Goal: Task Accomplishment & Management: Complete application form

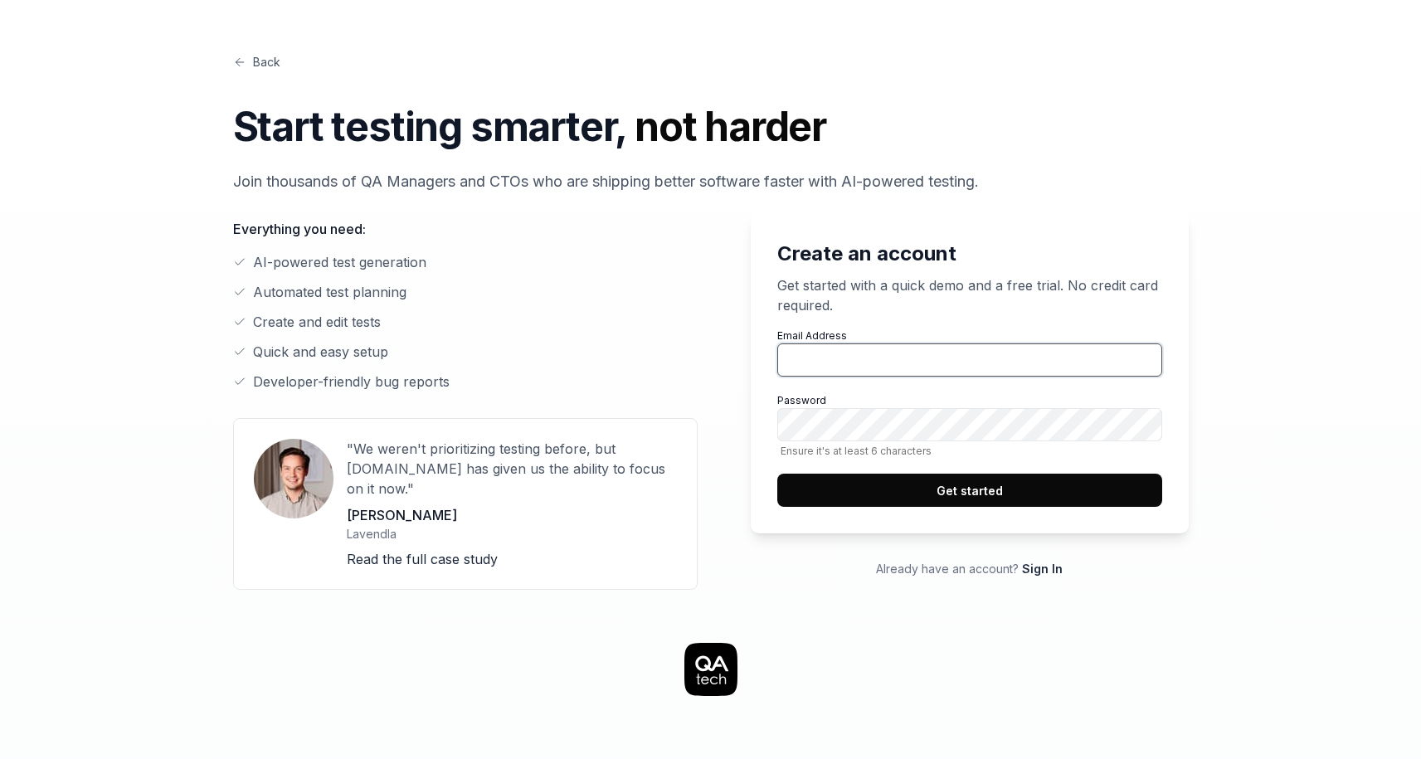
type input "[PERSON_NAME][EMAIL_ADDRESS][DOMAIN_NAME]"
click at [957, 478] on button "Get started" at bounding box center [969, 490] width 385 height 33
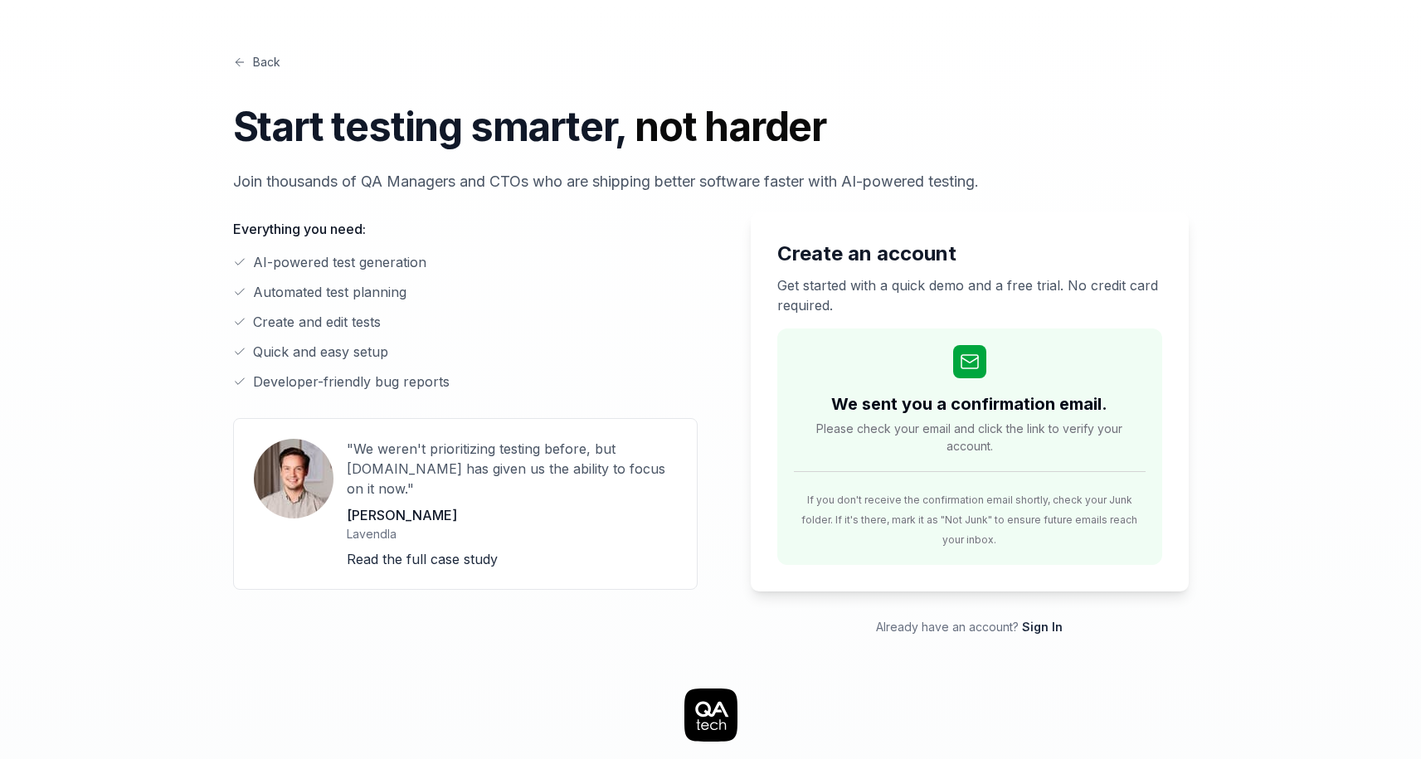
click at [251, 60] on link "Back" at bounding box center [256, 61] width 47 height 17
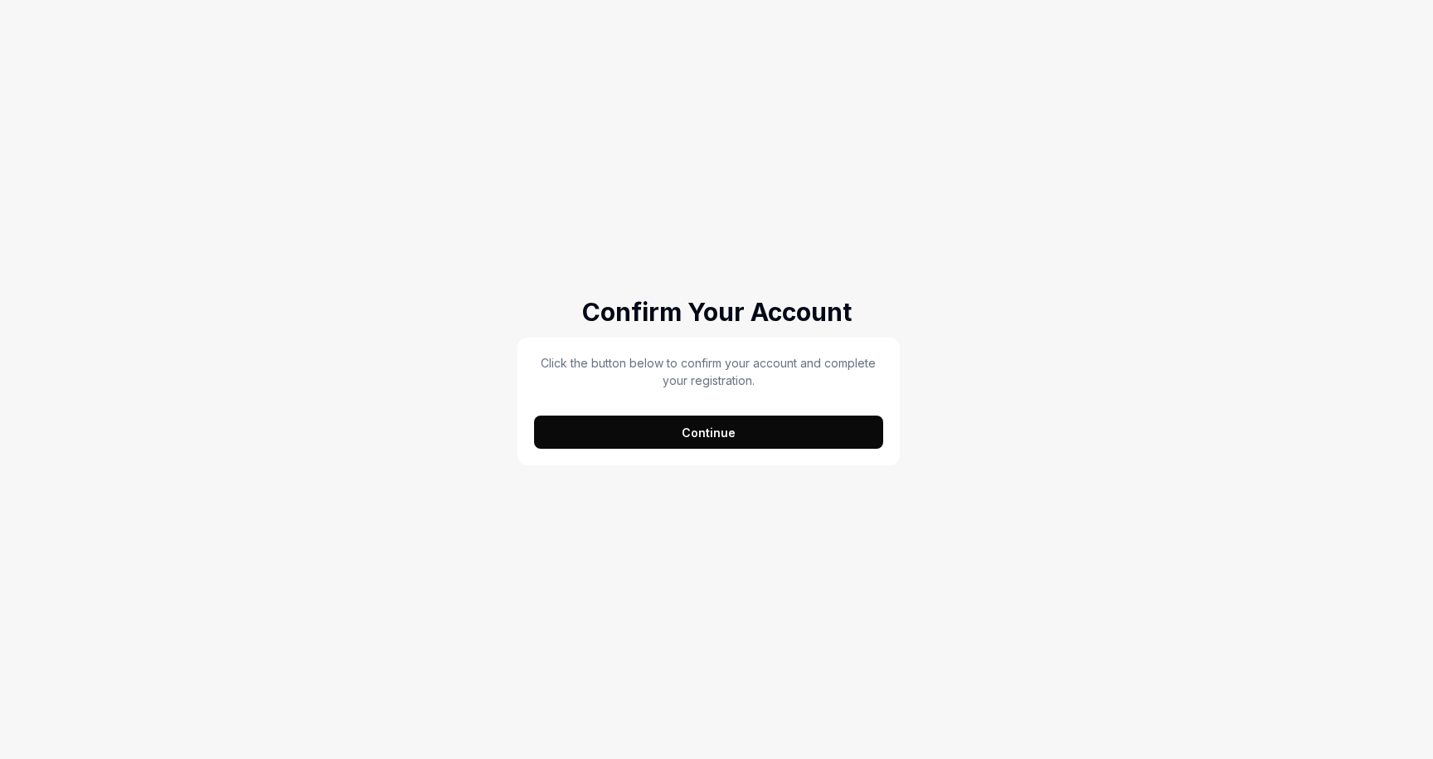
click at [663, 432] on button "Continue" at bounding box center [708, 432] width 349 height 33
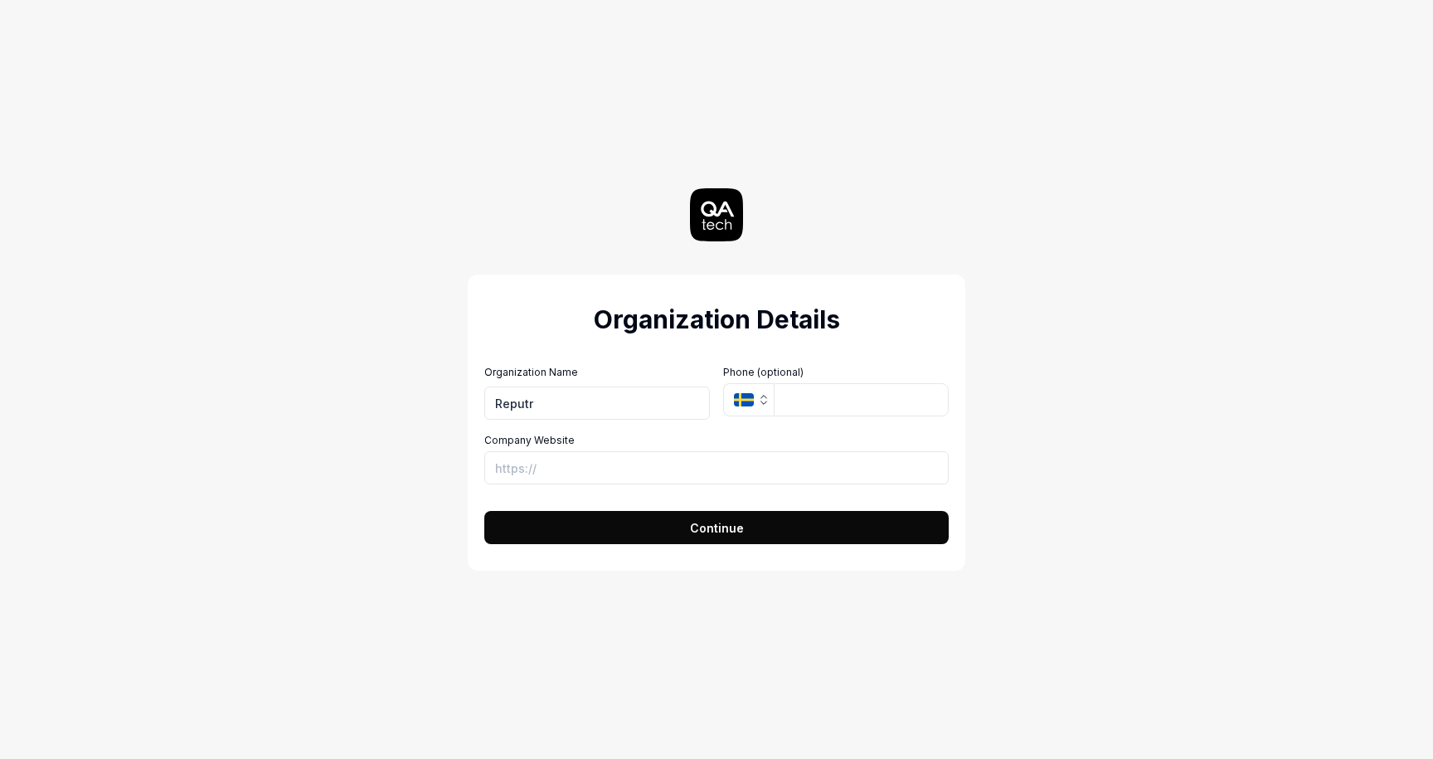
type input "Reputr"
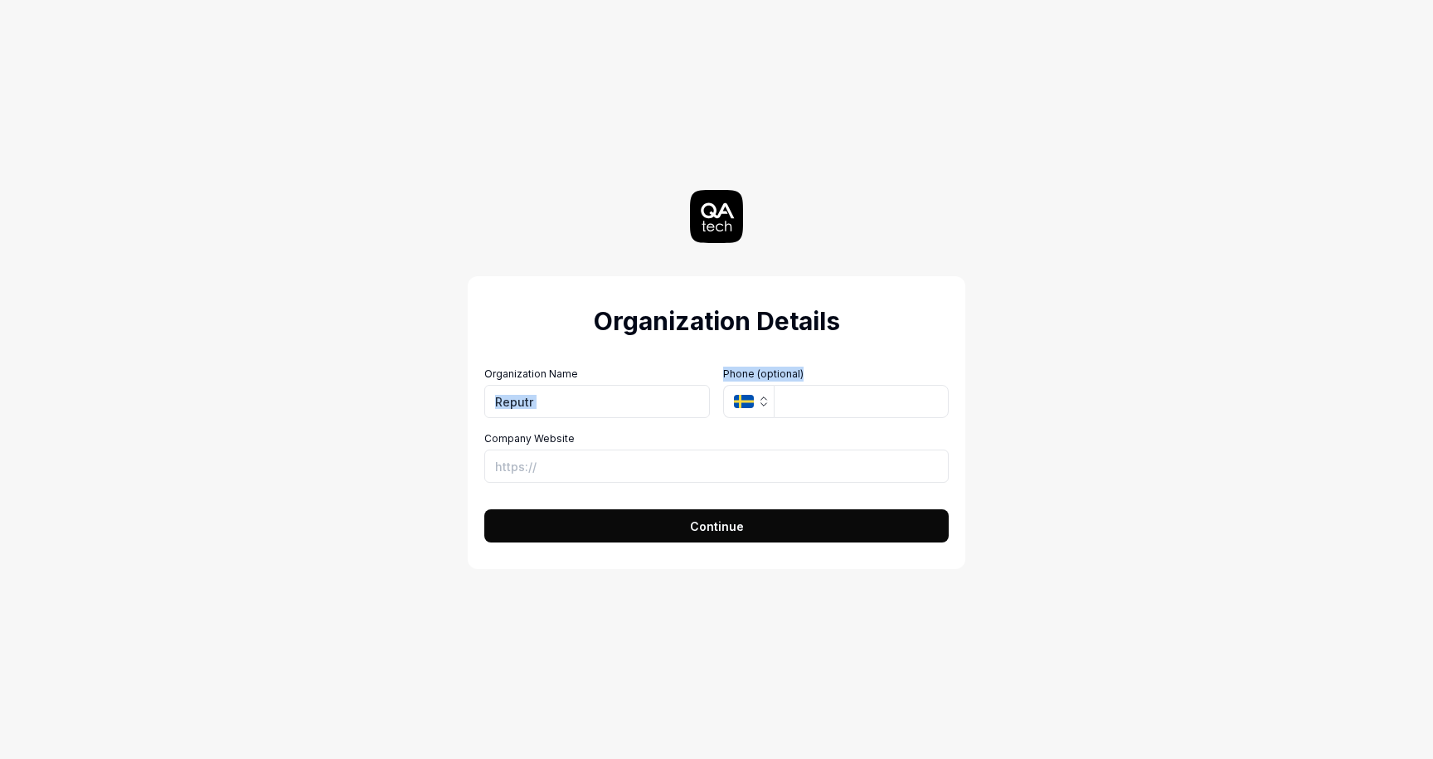
drag, startPoint x: 717, startPoint y: 397, endPoint x: 728, endPoint y: 396, distance: 11.6
click at [721, 397] on div "Organization Name Reputr Organization Logo (Square minimum 256x256px) Click to …" at bounding box center [716, 392] width 464 height 51
click at [737, 395] on icon "button" at bounding box center [744, 401] width 20 height 13
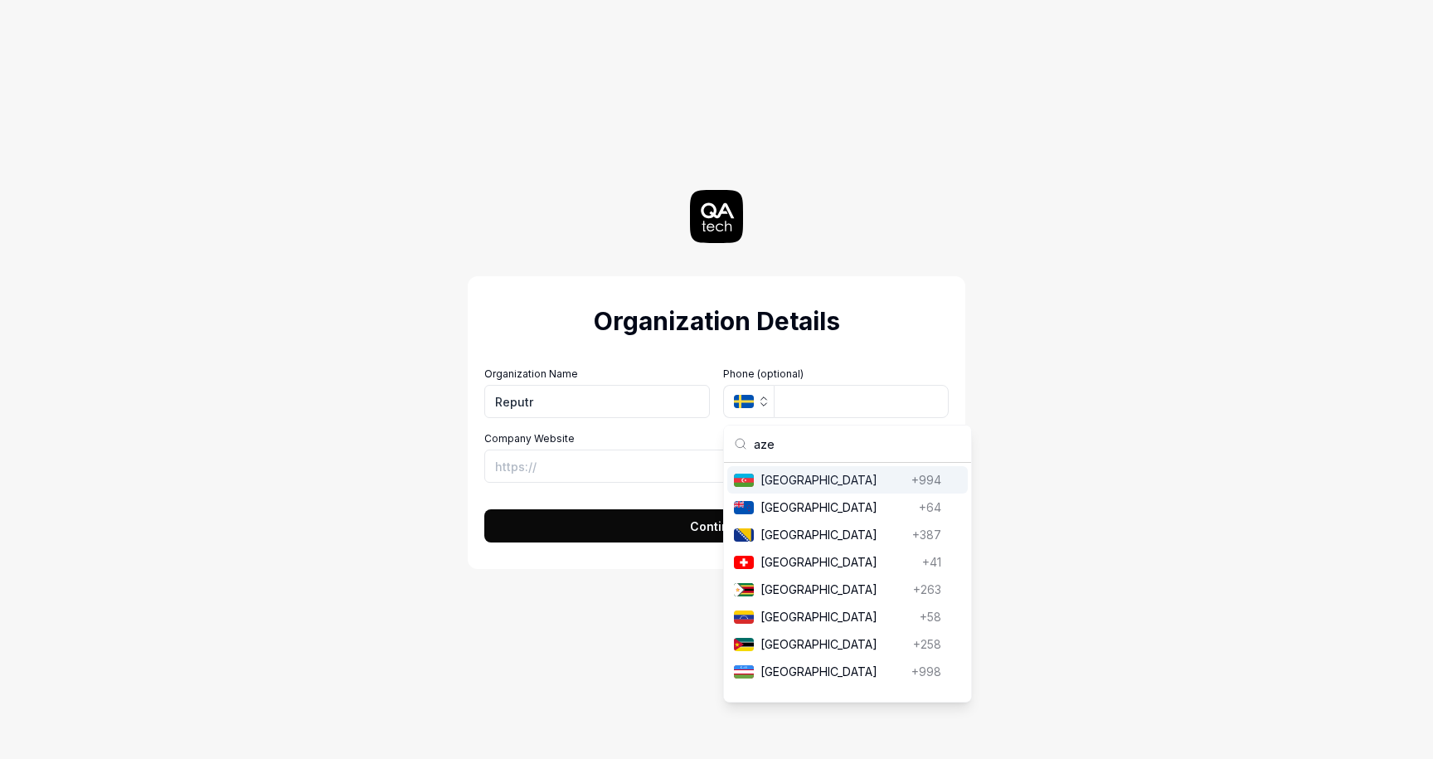
type input "aze"
click at [797, 483] on span "[GEOGRAPHIC_DATA]" at bounding box center [833, 479] width 144 height 17
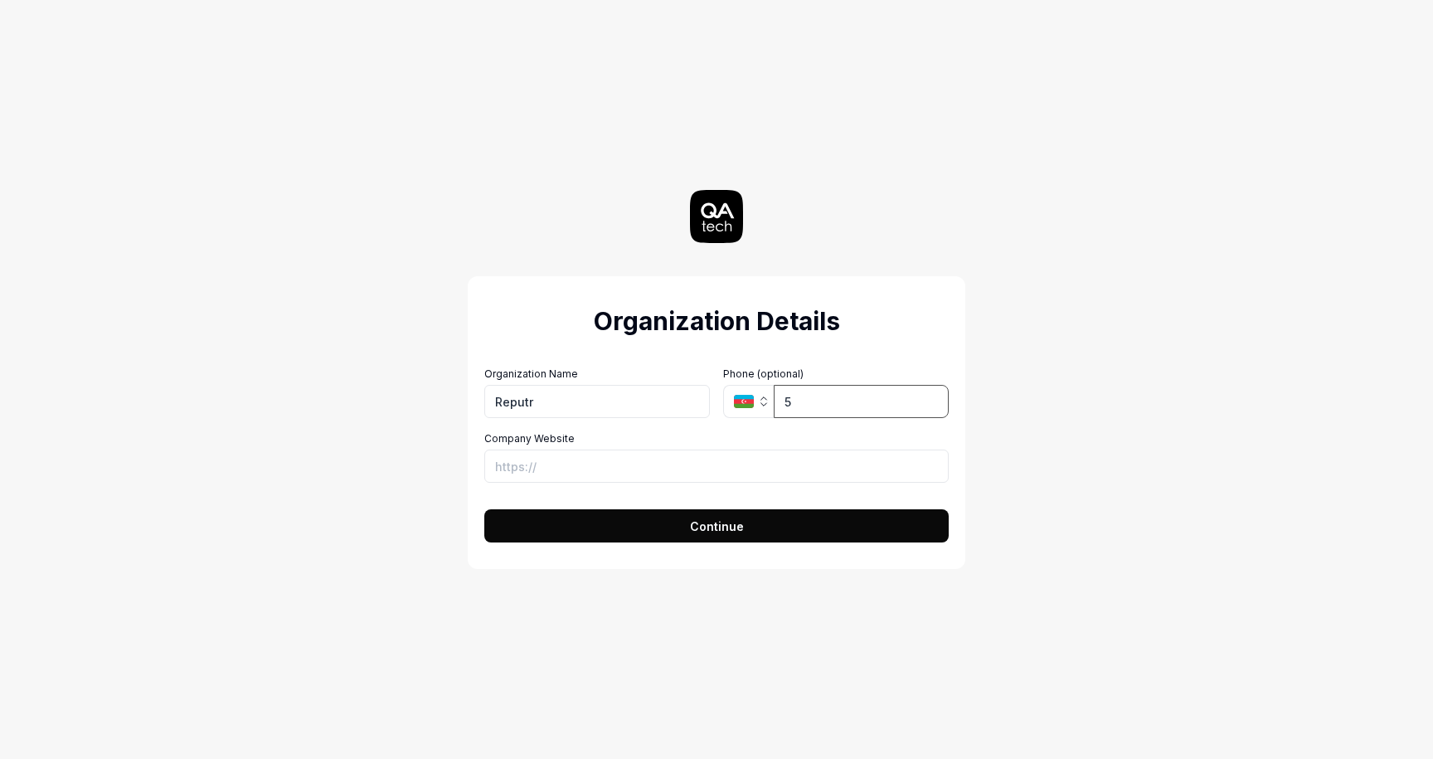
type input "55"
type input "[URL][DOMAIN_NAME]"
click at [484, 509] on button "Continue" at bounding box center [716, 525] width 464 height 33
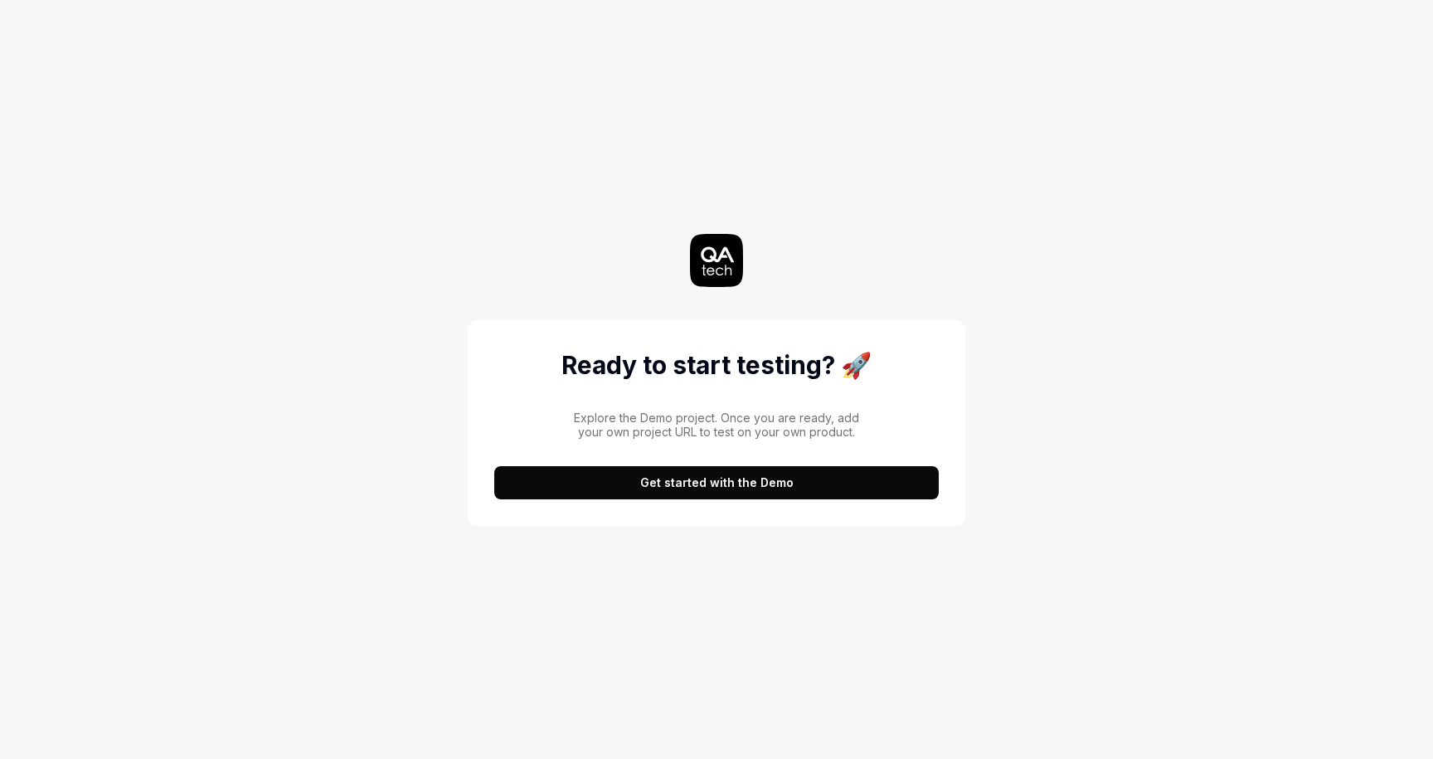
click at [754, 474] on button "Get started with the Demo" at bounding box center [716, 482] width 445 height 33
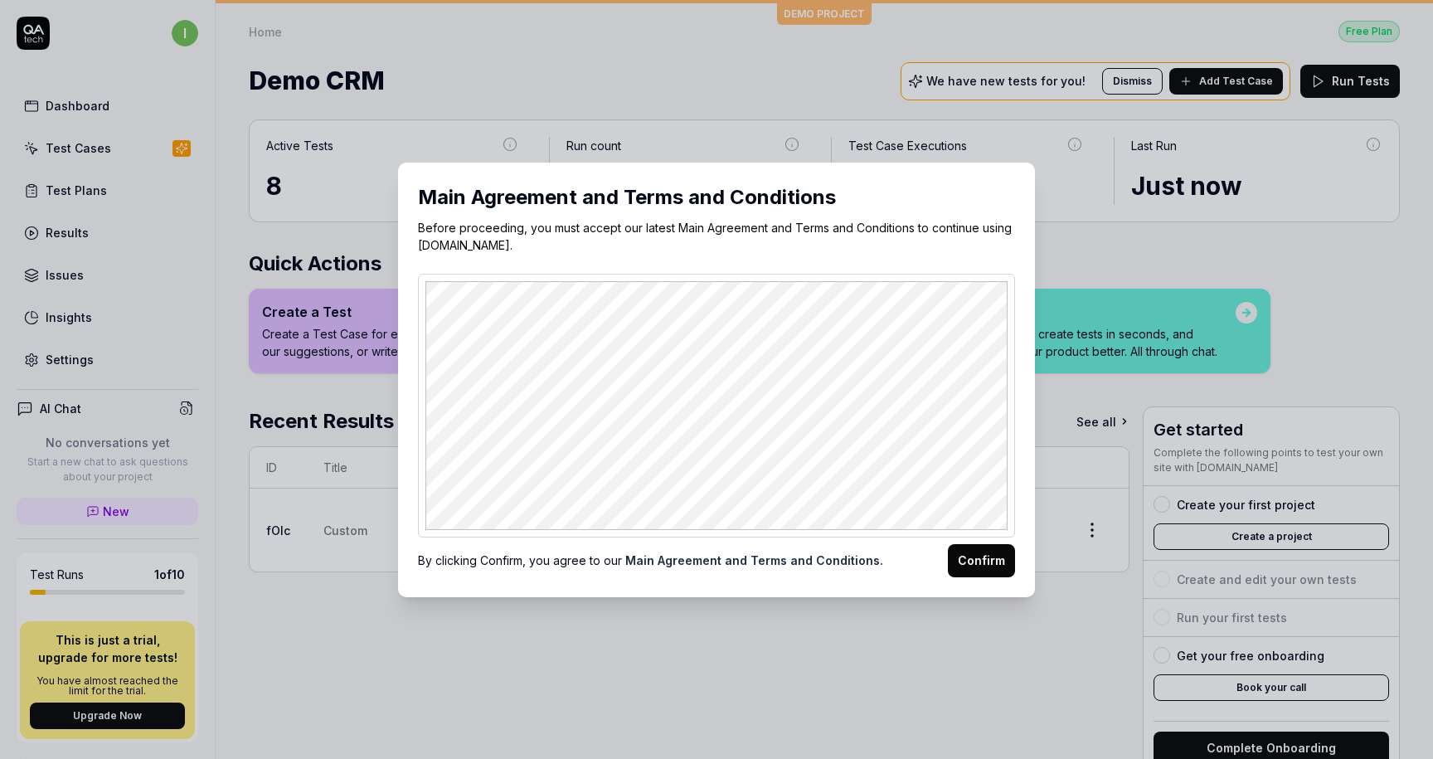
click at [969, 565] on button "Confirm" at bounding box center [981, 560] width 67 height 33
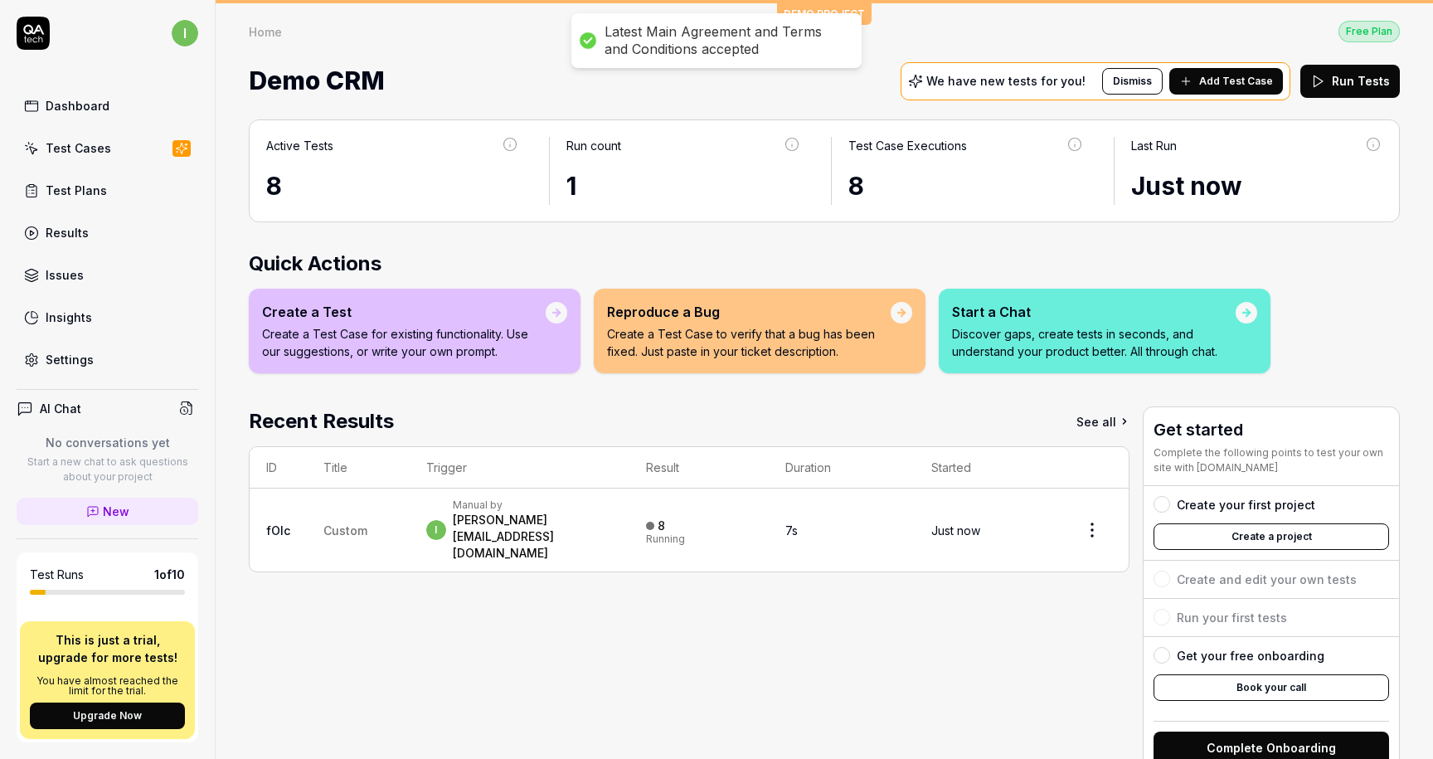
click at [938, 20] on div "Home Free Plan" at bounding box center [824, 31] width 1151 height 22
click at [1210, 80] on span "Add Test Case" at bounding box center [1236, 81] width 74 height 15
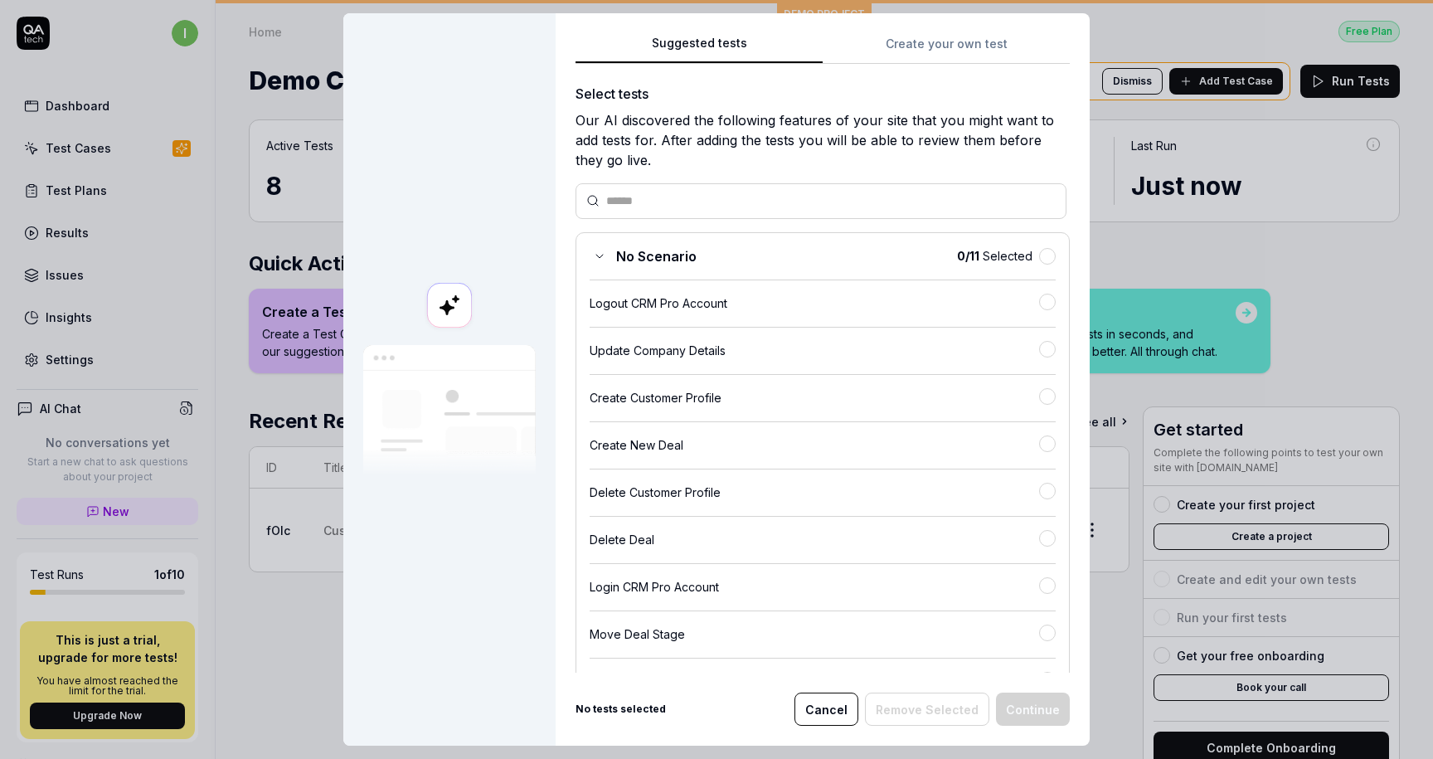
click at [902, 50] on button "Create your own test" at bounding box center [946, 49] width 247 height 30
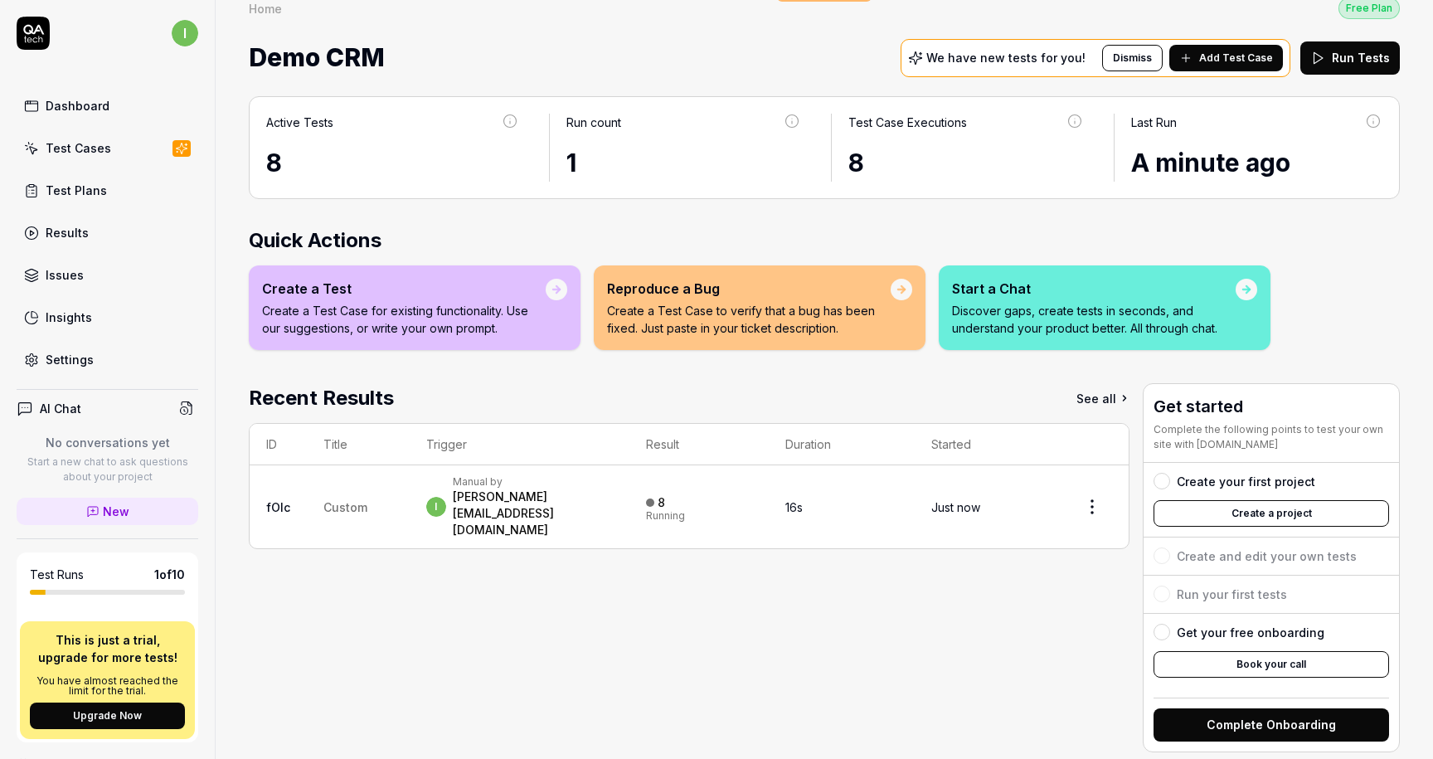
scroll to position [20, 0]
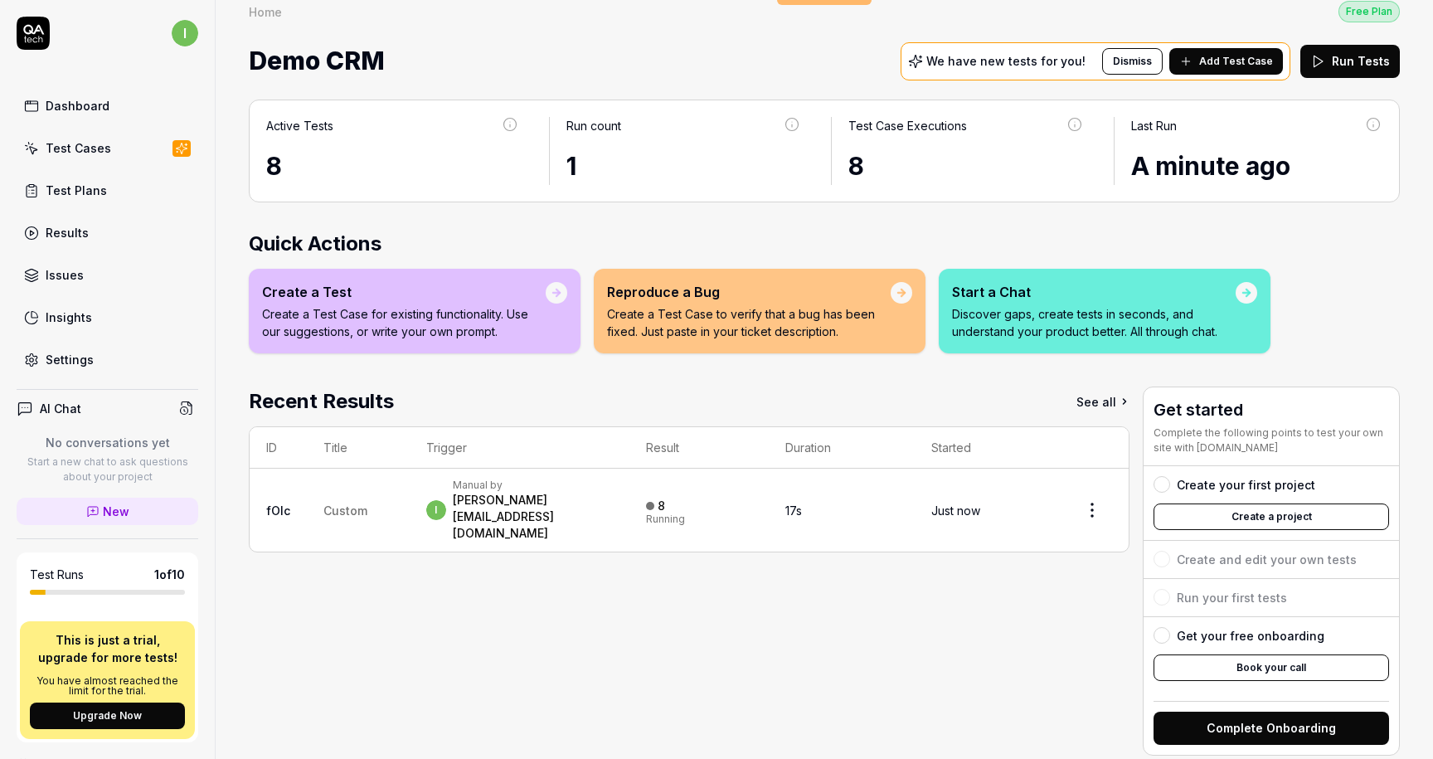
click at [1189, 514] on button "Create a project" at bounding box center [1272, 516] width 236 height 27
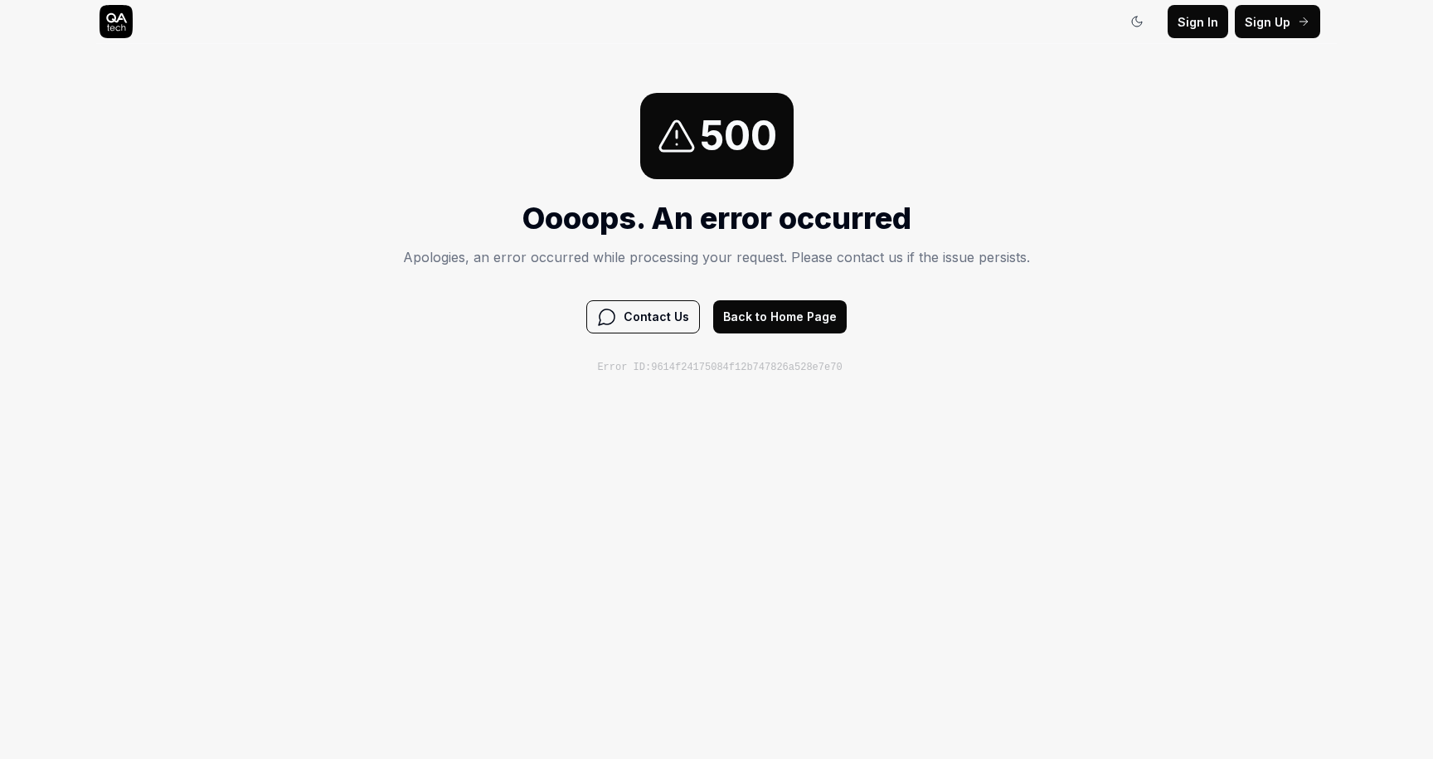
click at [716, 314] on button "Back to Home Page" at bounding box center [780, 316] width 134 height 33
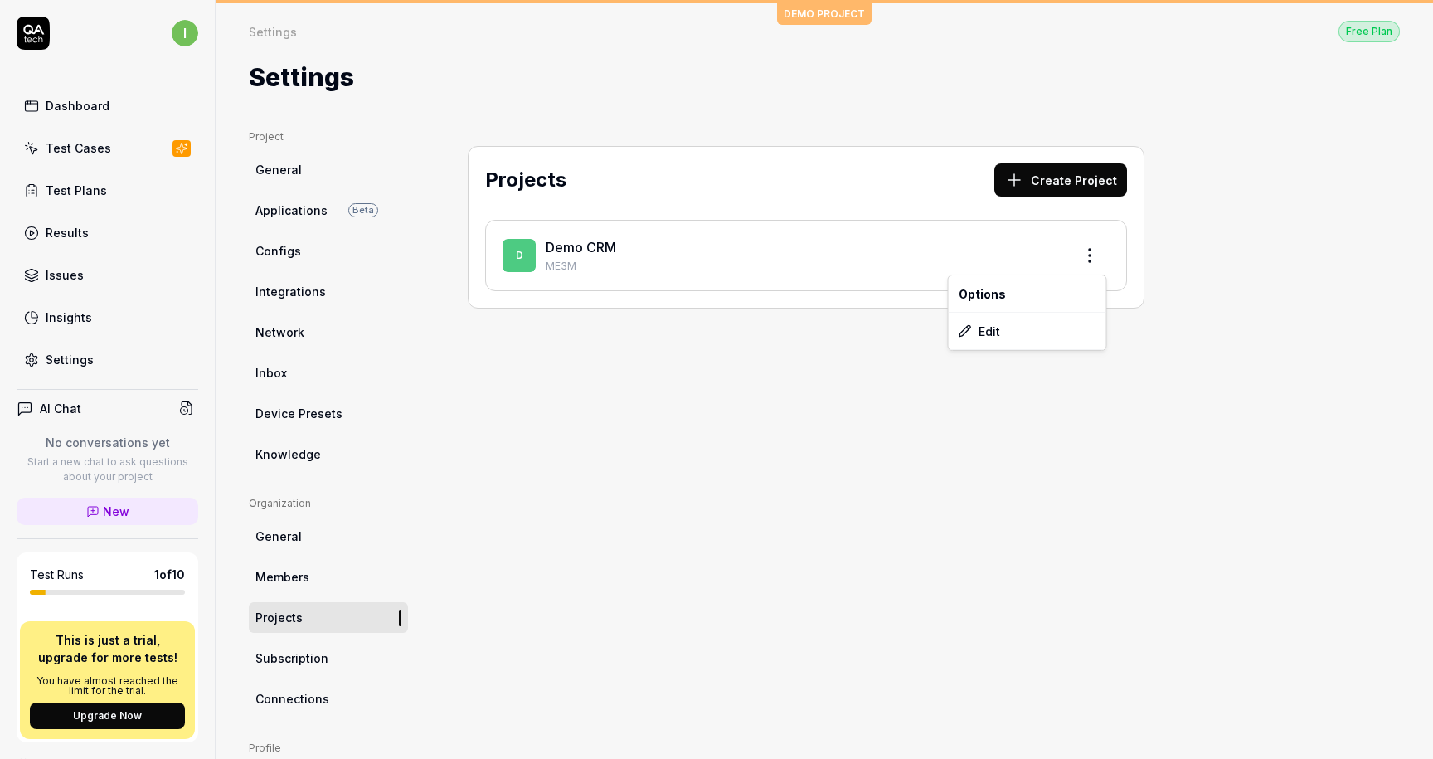
click at [1086, 249] on html "i Dashboard Test Cases Test Plans Results Issues Insights Settings AI Chat No c…" at bounding box center [716, 379] width 1433 height 759
click at [994, 320] on div "Edit" at bounding box center [1028, 331] width 158 height 36
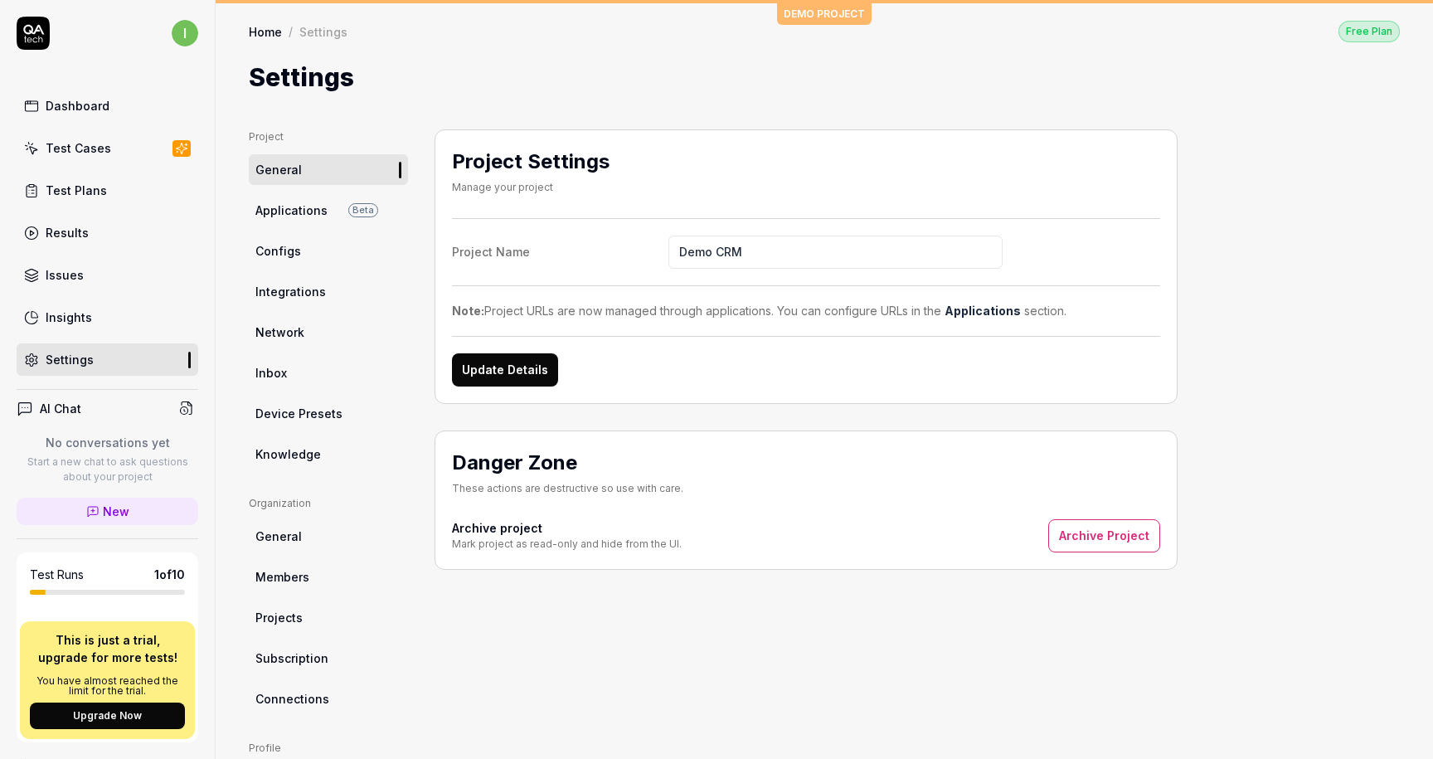
click at [786, 238] on input "Demo CRM" at bounding box center [835, 252] width 334 height 33
click at [786, 237] on input "Demo CRM" at bounding box center [835, 252] width 334 height 33
type input "Repoutr"
click at [452, 353] on button "Update Details" at bounding box center [505, 369] width 106 height 33
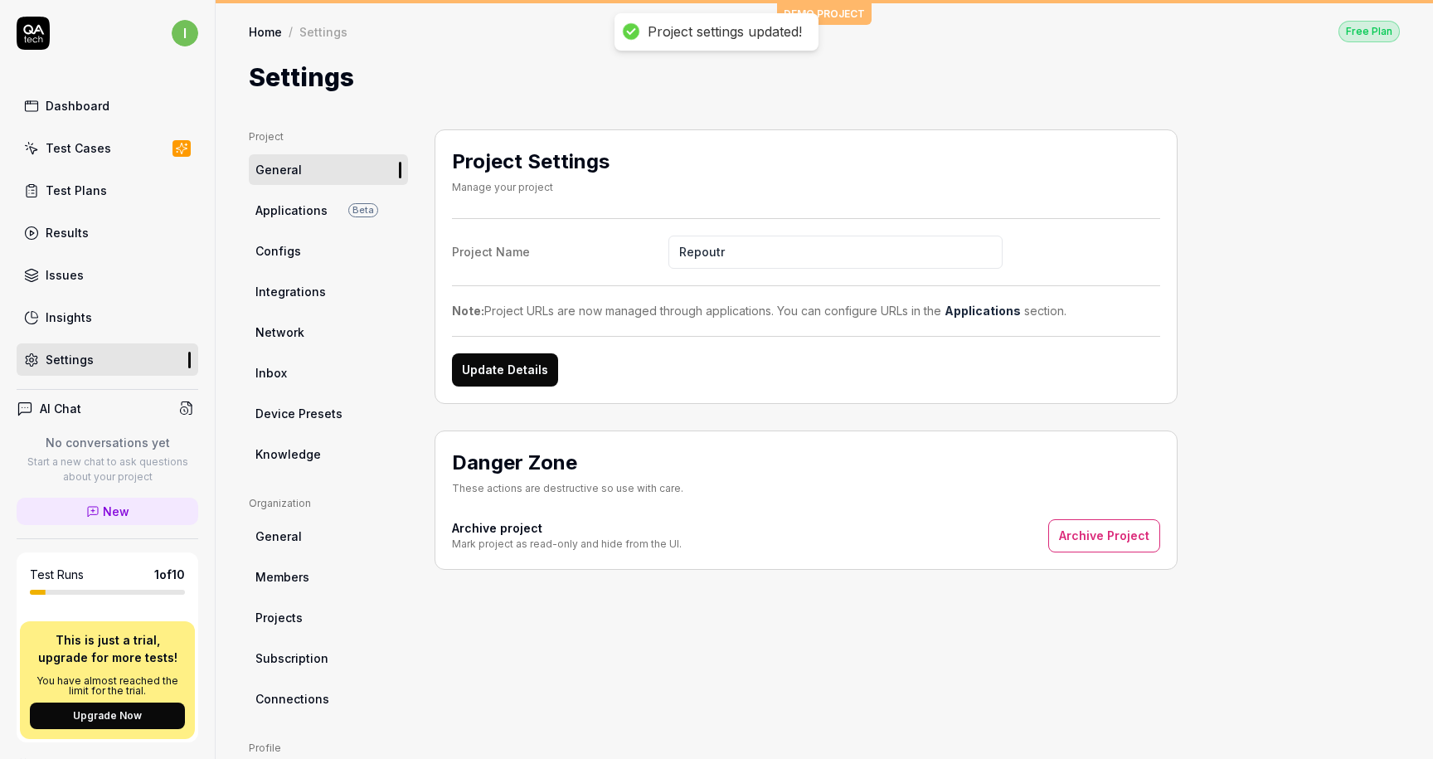
click at [542, 358] on button "Update Details" at bounding box center [505, 369] width 106 height 33
click at [113, 99] on link "Dashboard" at bounding box center [108, 106] width 182 height 32
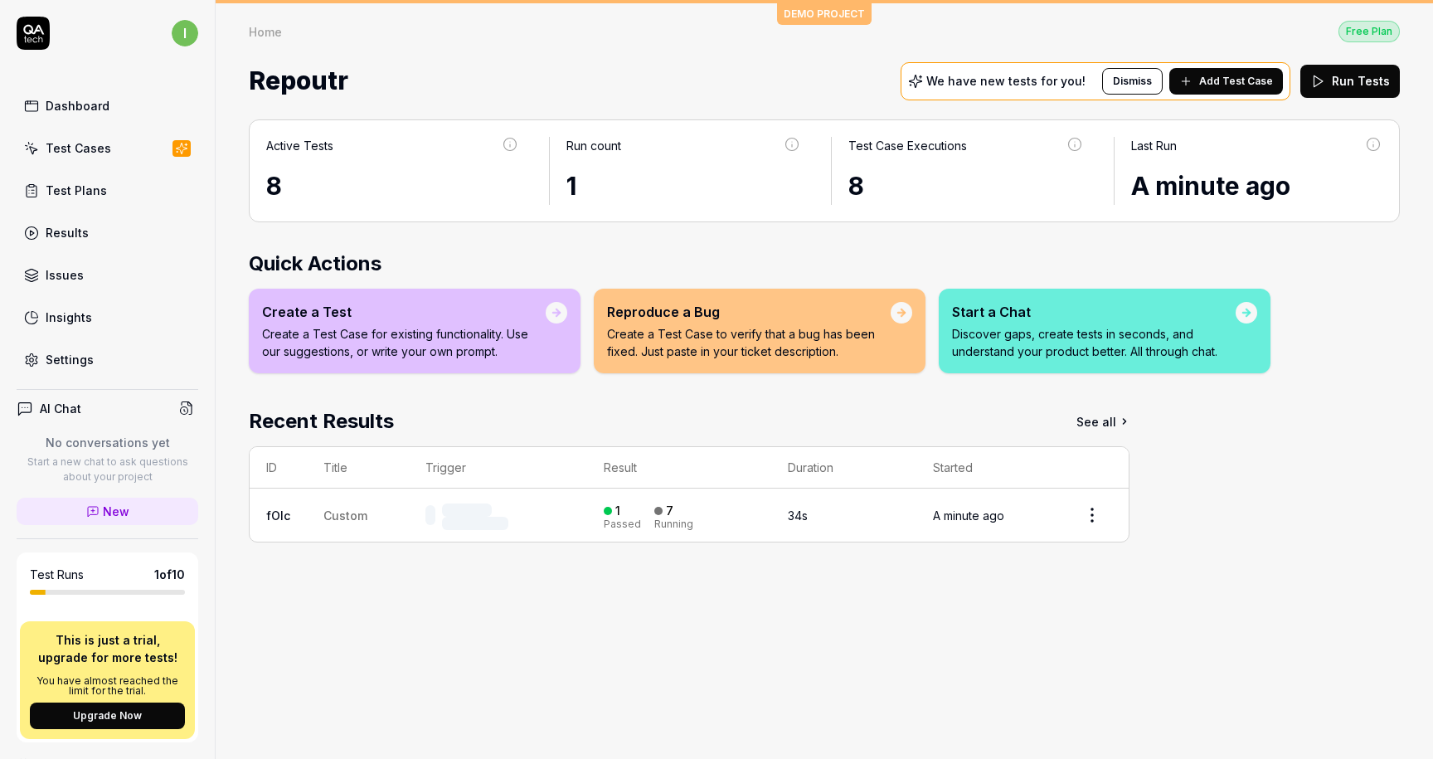
click at [100, 146] on div "Test Cases" at bounding box center [79, 147] width 66 height 17
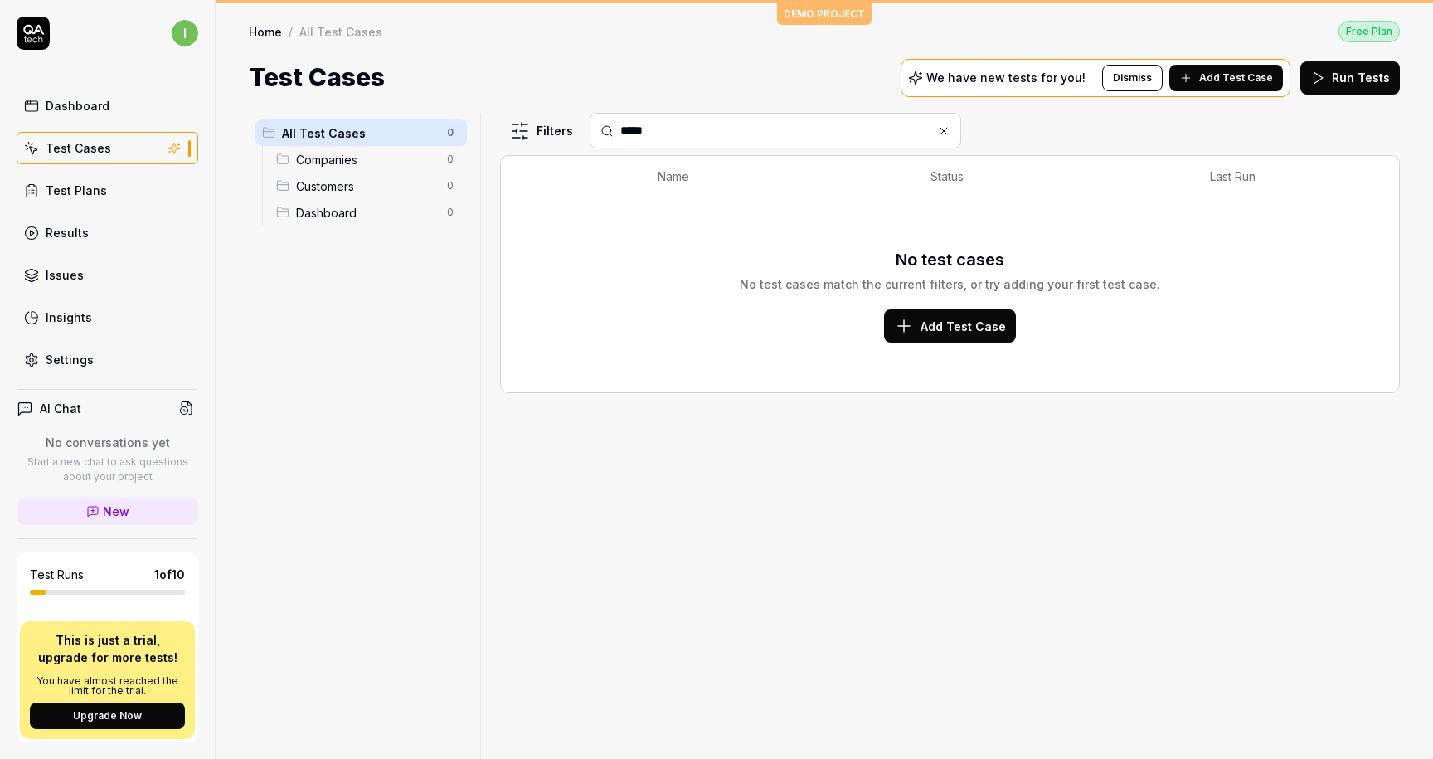
type input "*****"
click at [937, 318] on span "Add Test Case" at bounding box center [963, 326] width 85 height 17
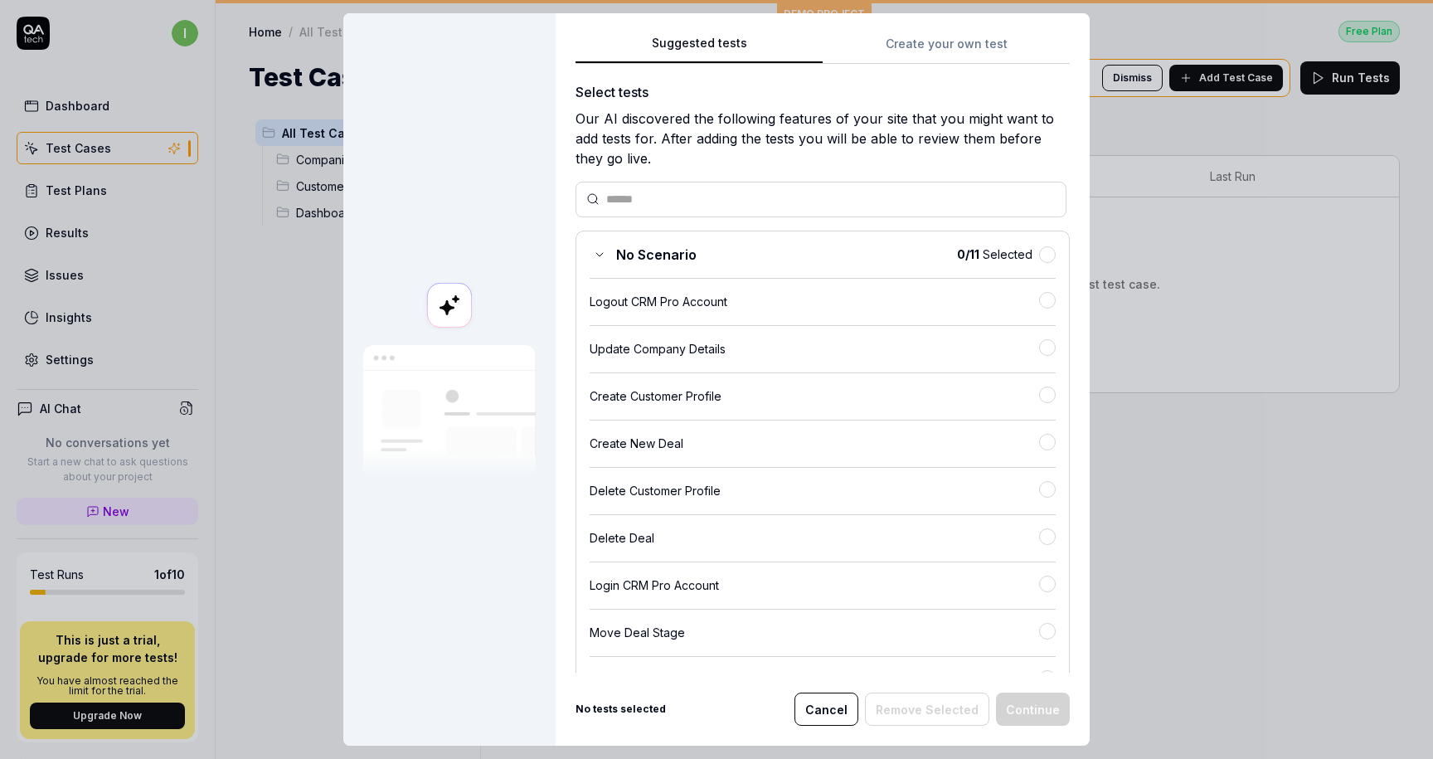
scroll to position [3, 0]
click at [582, 251] on div "No Scenario 0 / 11 Selected Logout CRM Pro Account Update Company Details Creat…" at bounding box center [823, 513] width 494 height 568
click at [593, 252] on icon at bounding box center [599, 252] width 13 height 13
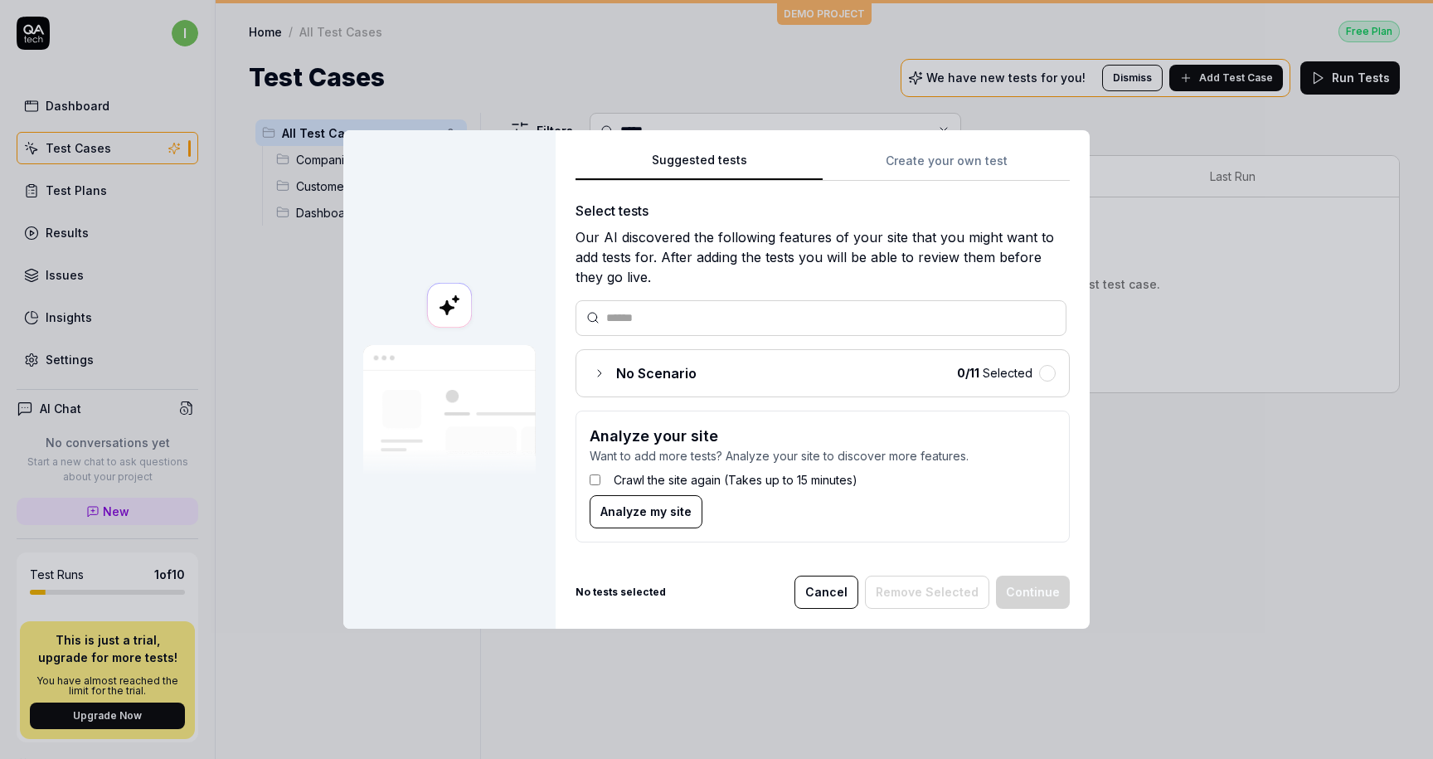
scroll to position [0, 0]
click at [821, 385] on div "No Scenario 0 / 11 Selected" at bounding box center [823, 373] width 494 height 48
click at [616, 375] on span "No Scenario" at bounding box center [656, 373] width 80 height 20
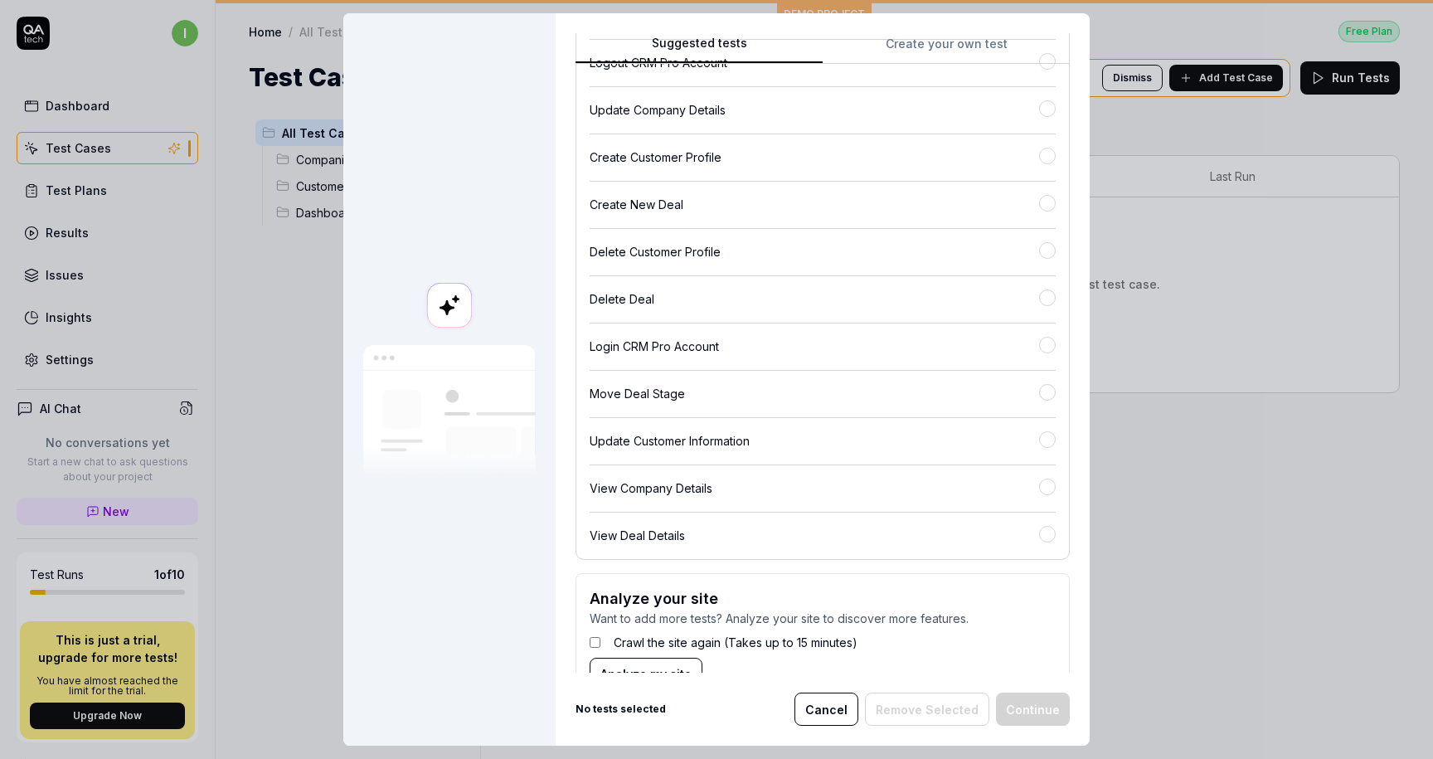
scroll to position [258, 0]
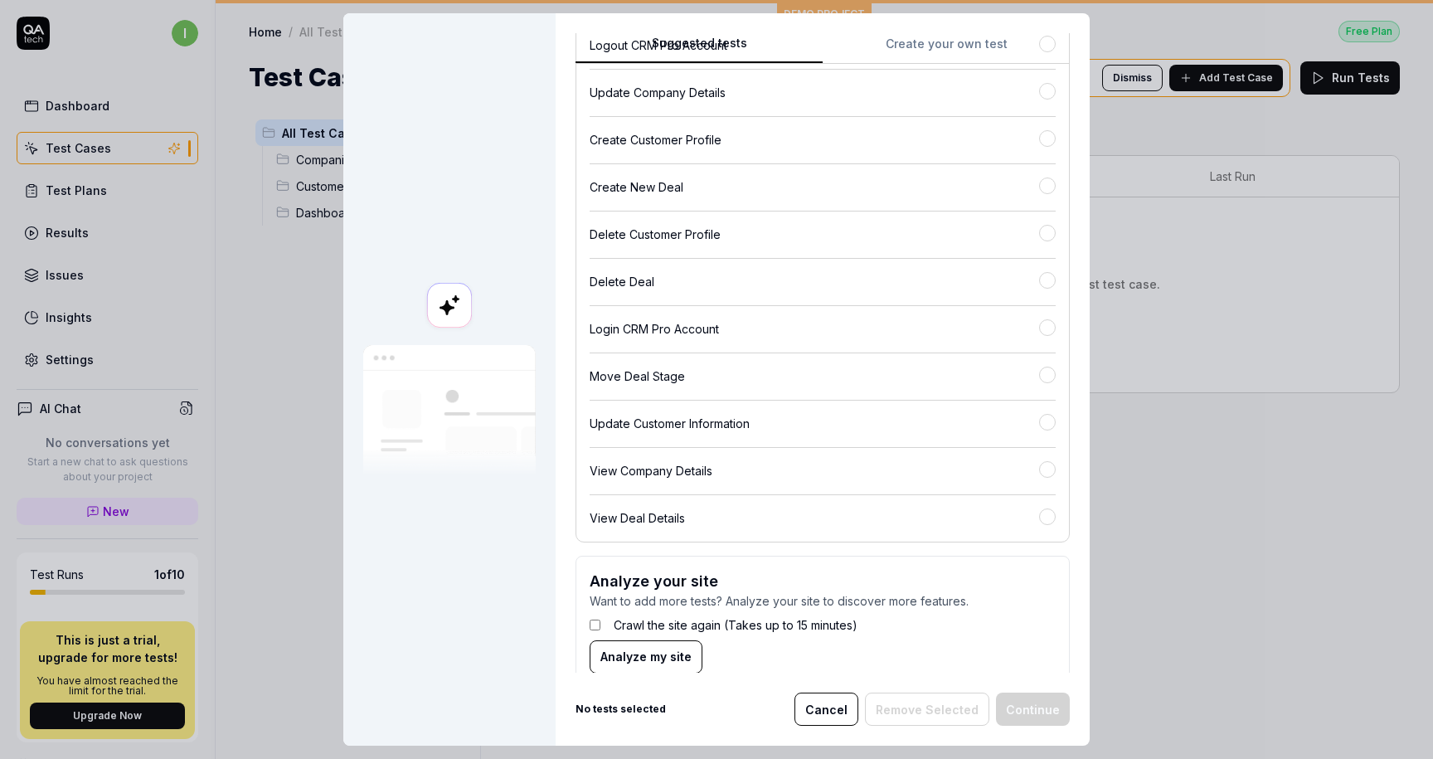
click at [821, 702] on button "Cancel" at bounding box center [827, 709] width 64 height 33
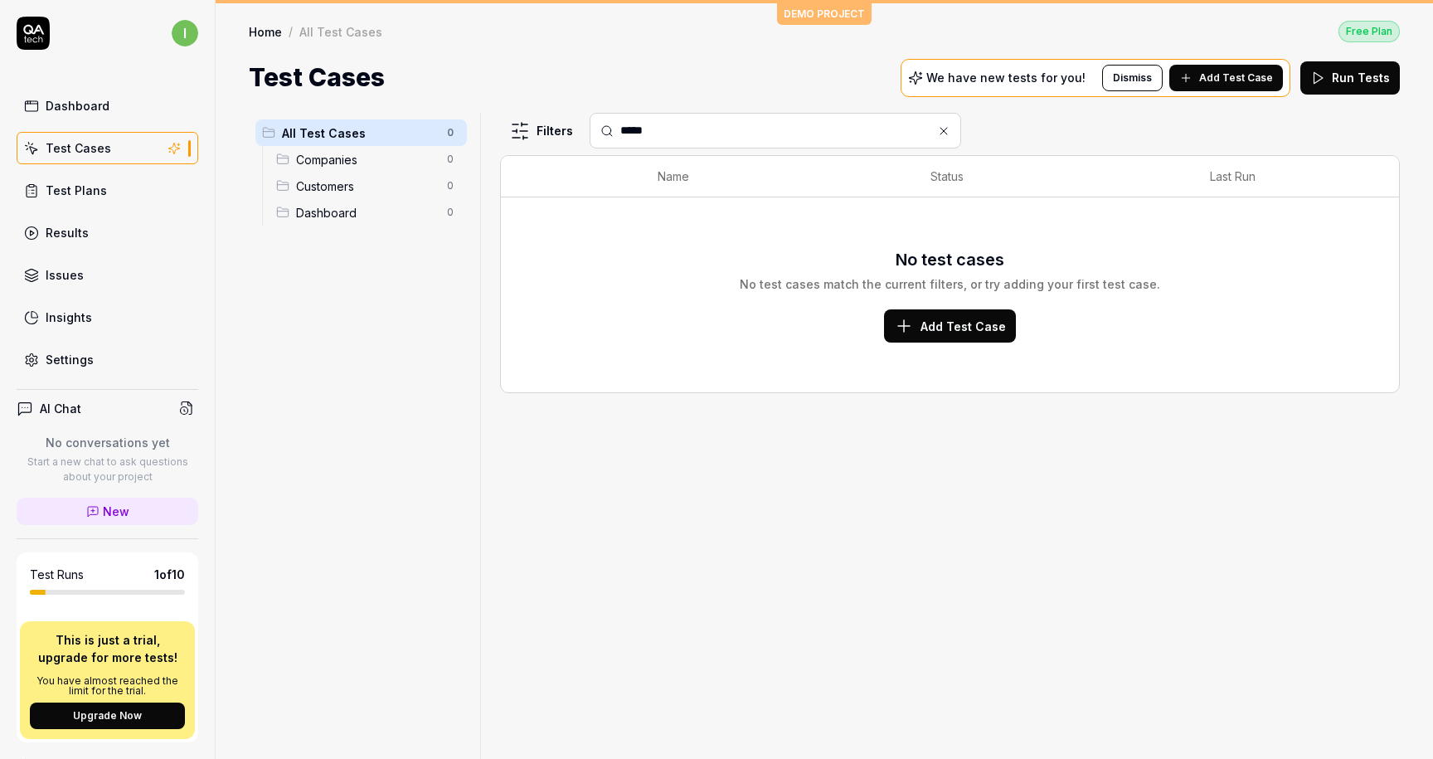
click at [1273, 76] on span "Add Test Case" at bounding box center [1236, 77] width 74 height 15
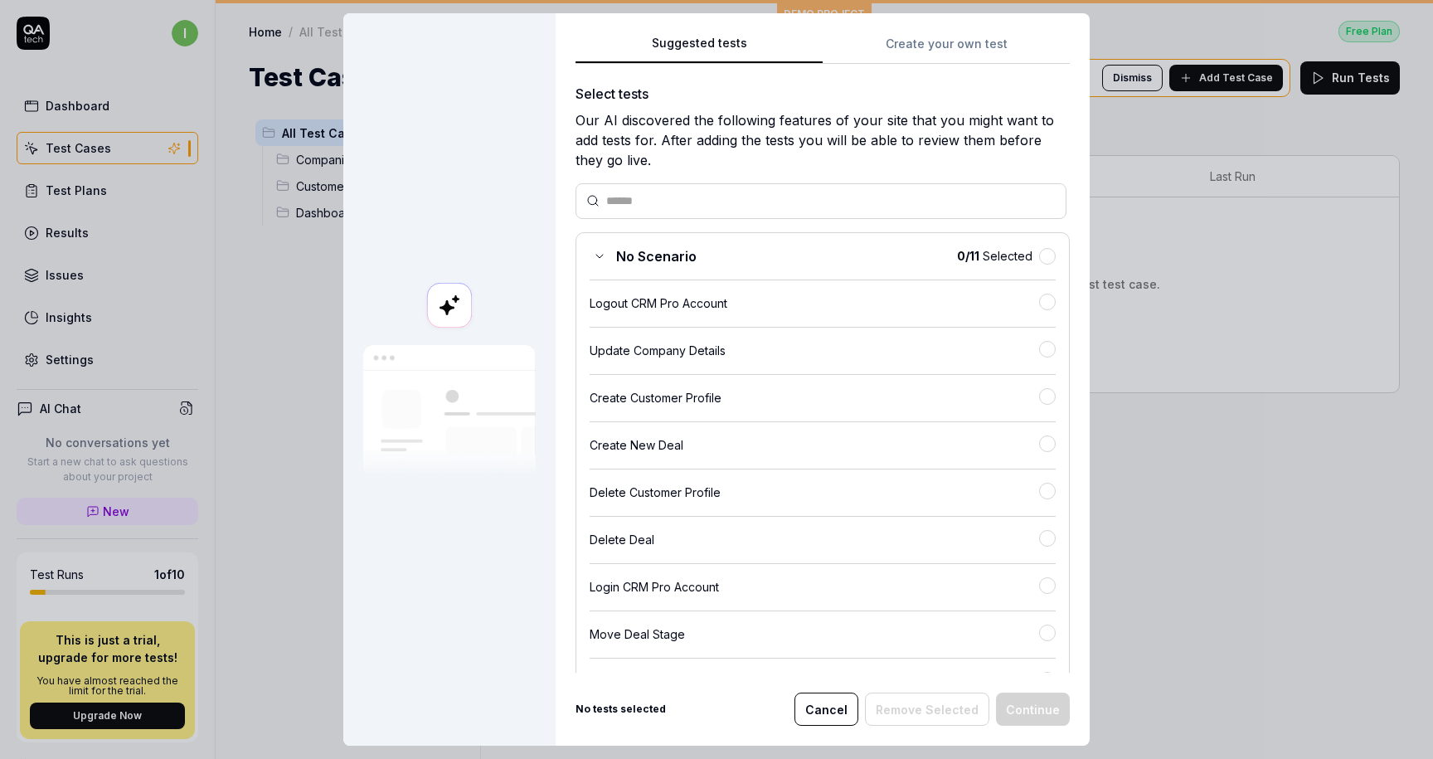
click at [888, 43] on button "Create your own test" at bounding box center [946, 49] width 247 height 30
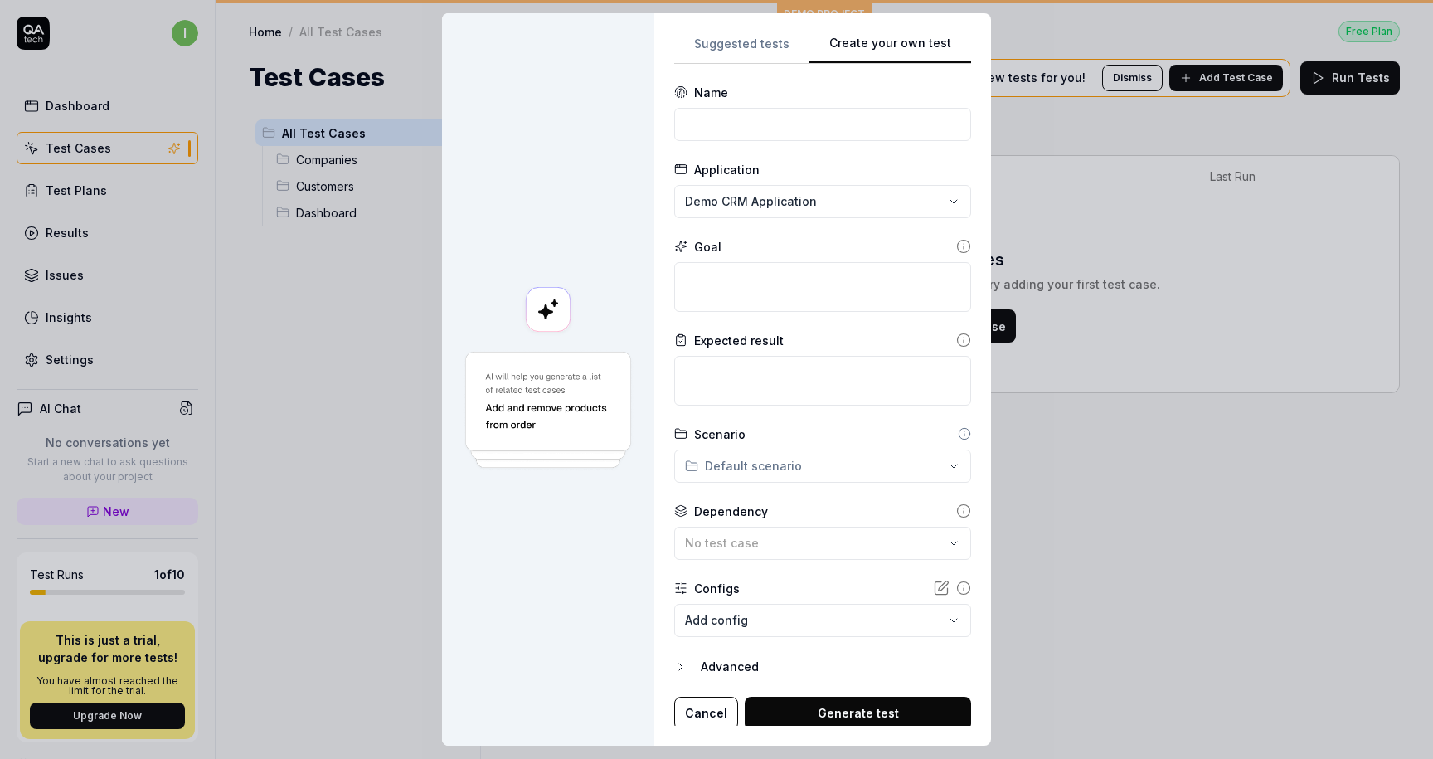
click at [740, 206] on div "**********" at bounding box center [716, 379] width 1433 height 759
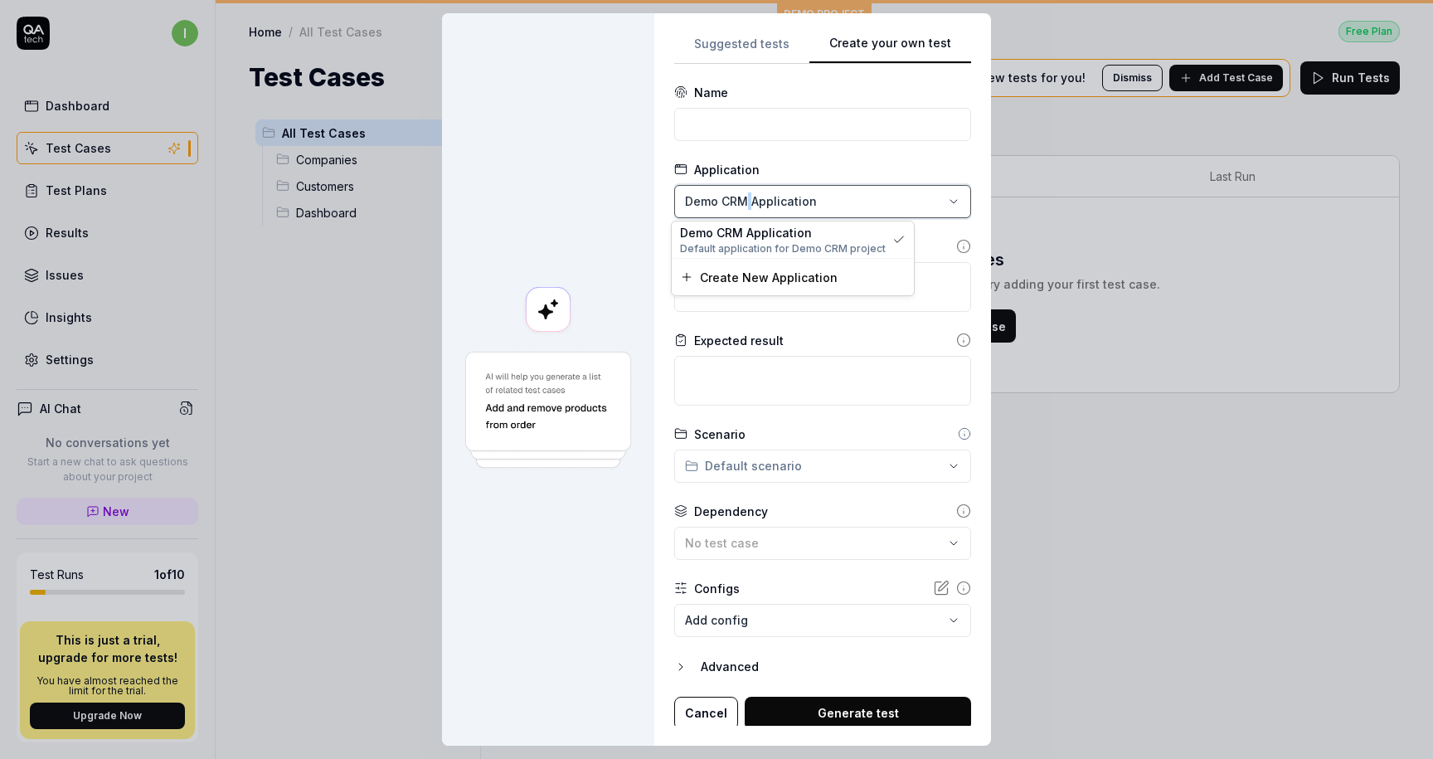
click at [740, 206] on div "**********" at bounding box center [716, 379] width 1433 height 759
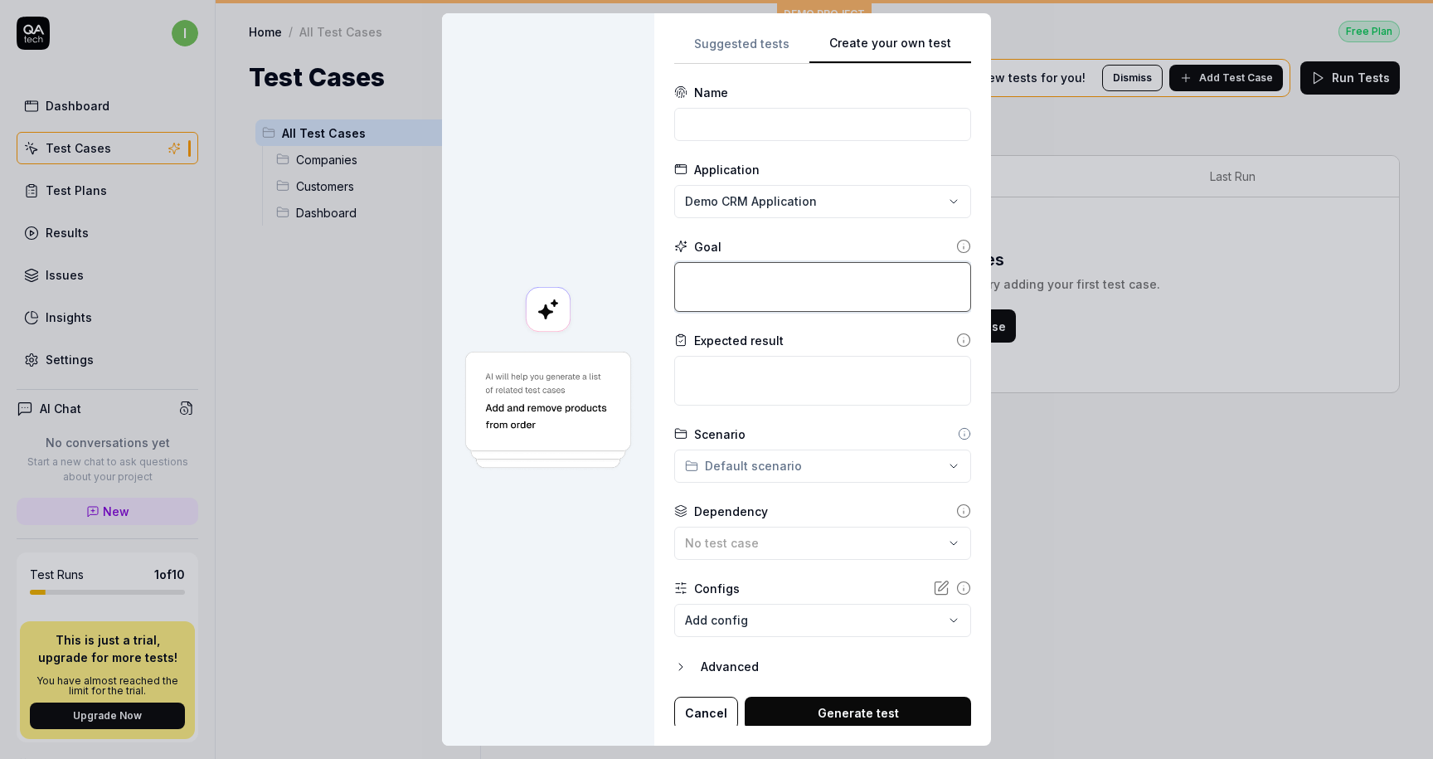
click at [729, 289] on textarea at bounding box center [822, 287] width 297 height 50
type textarea "*"
type textarea "J"
type textarea "*"
type textarea "A"
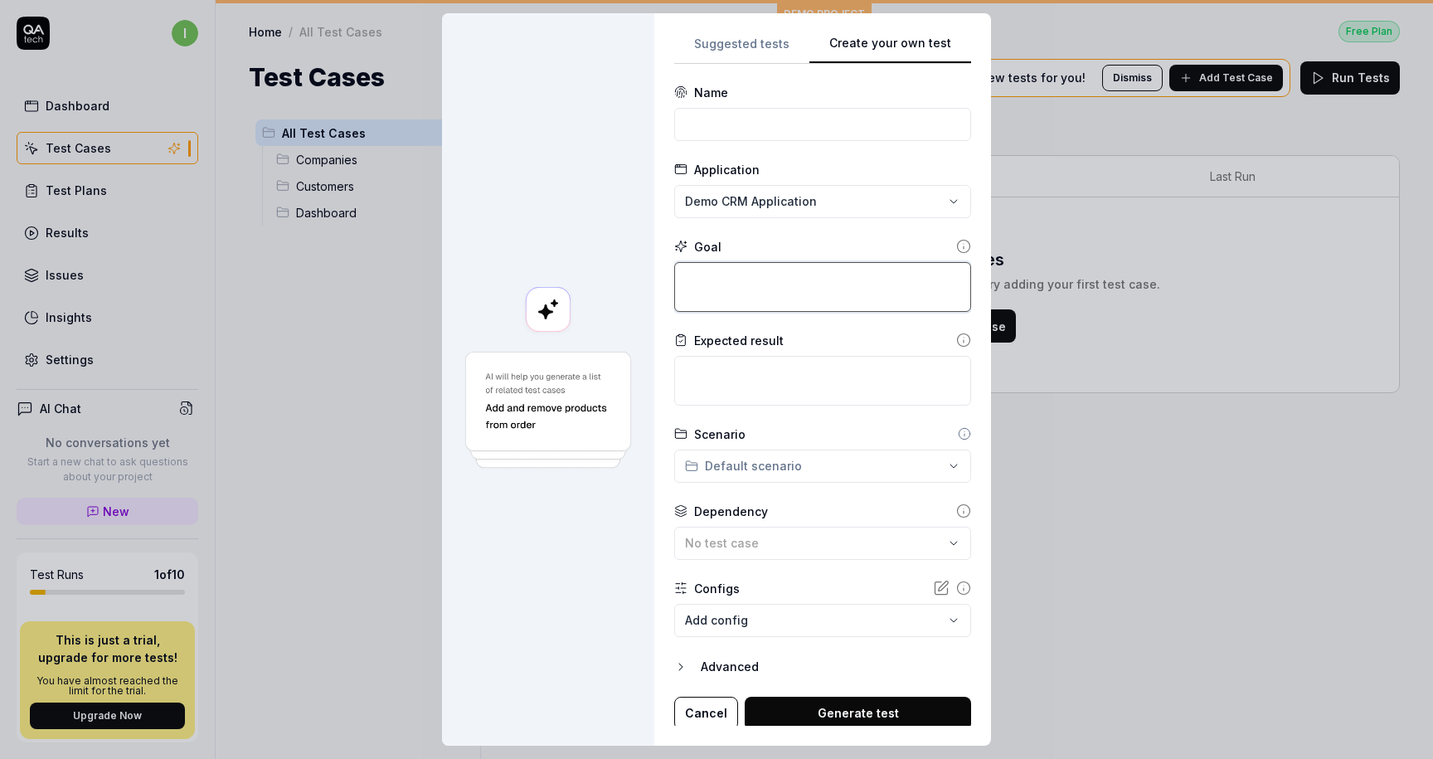
type textarea "*"
type textarea "A"
type textarea "*"
type textarea "Ap"
type textarea "*"
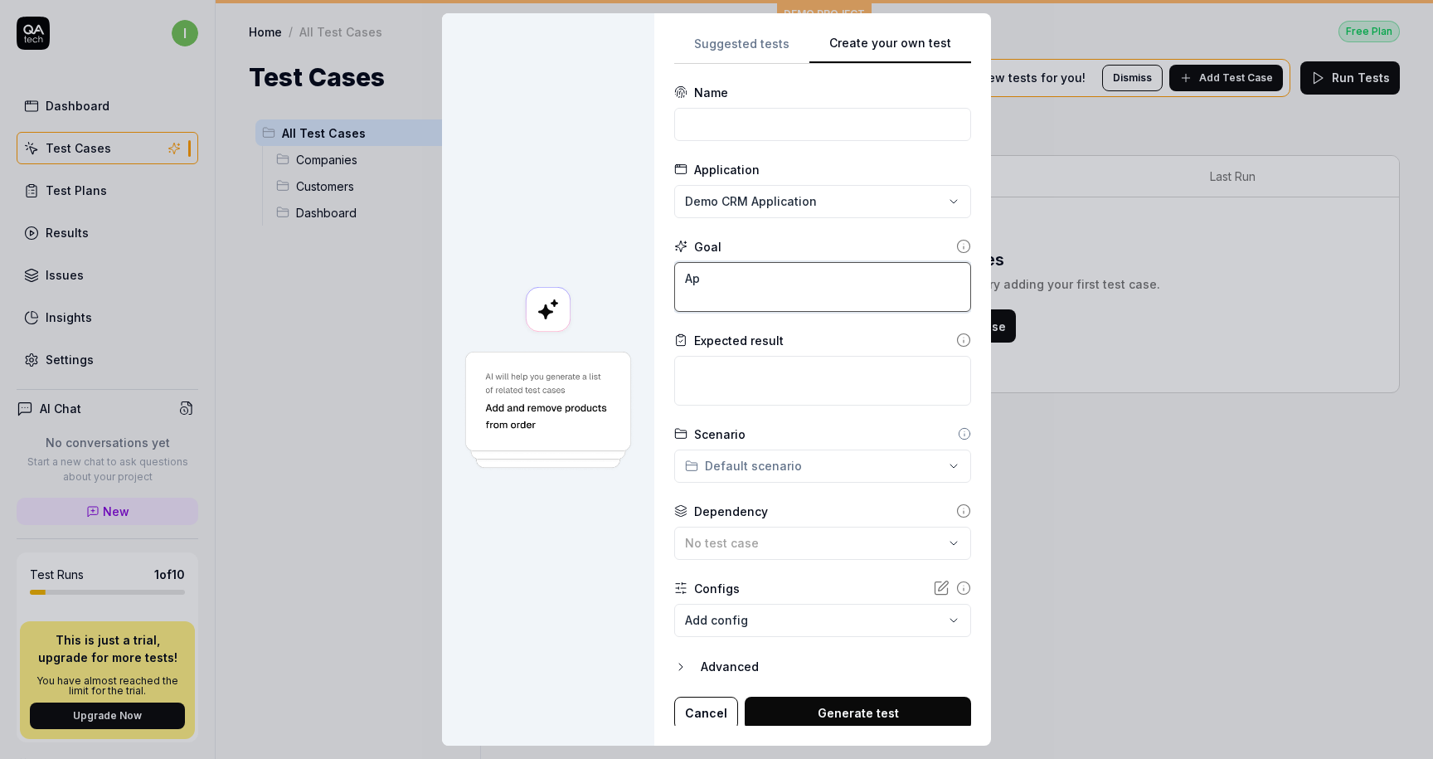
type textarea "App"
type textarea "*"
type textarea "Appl"
type textarea "*"
type textarea "Apply"
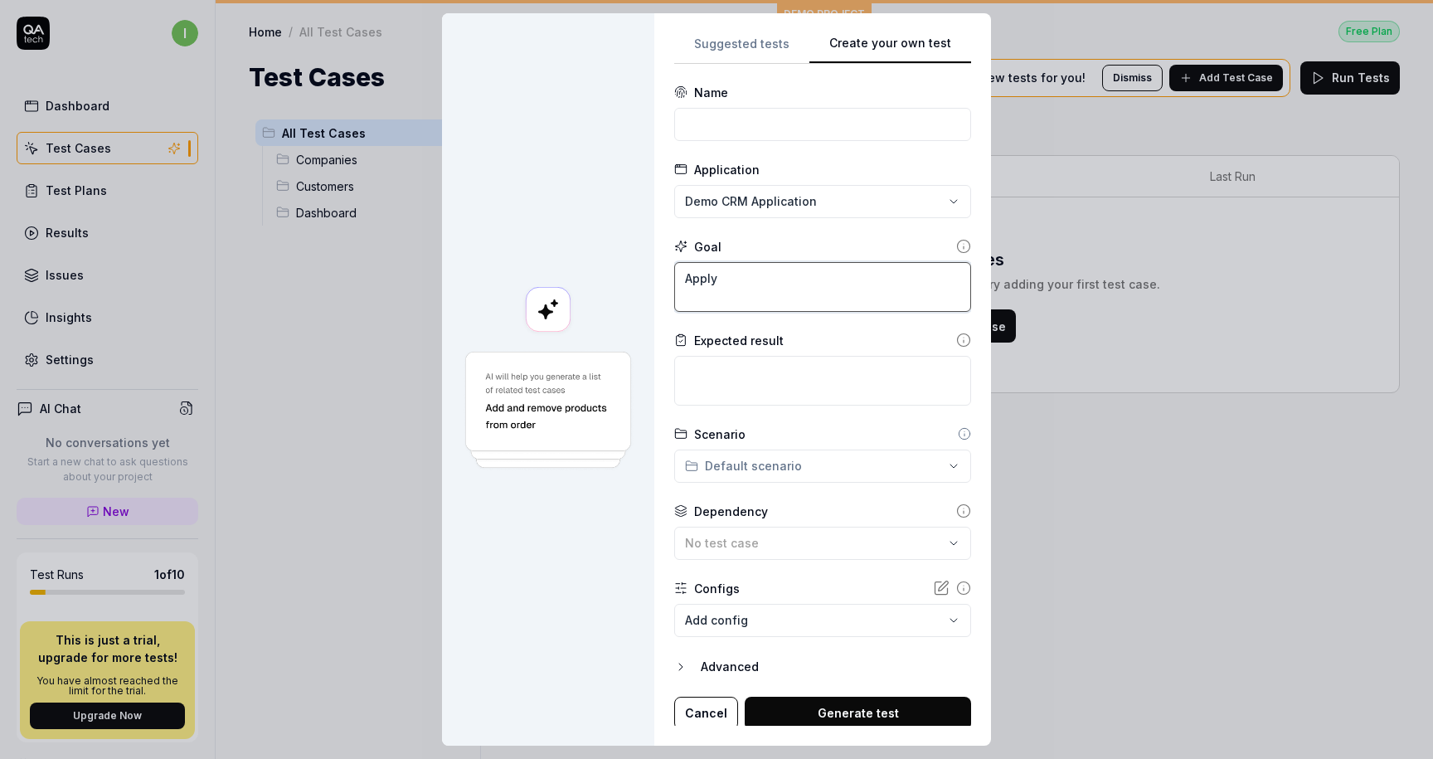
type textarea "*"
type textarea "Apply"
type textarea "*"
